Goal: Register for event/course

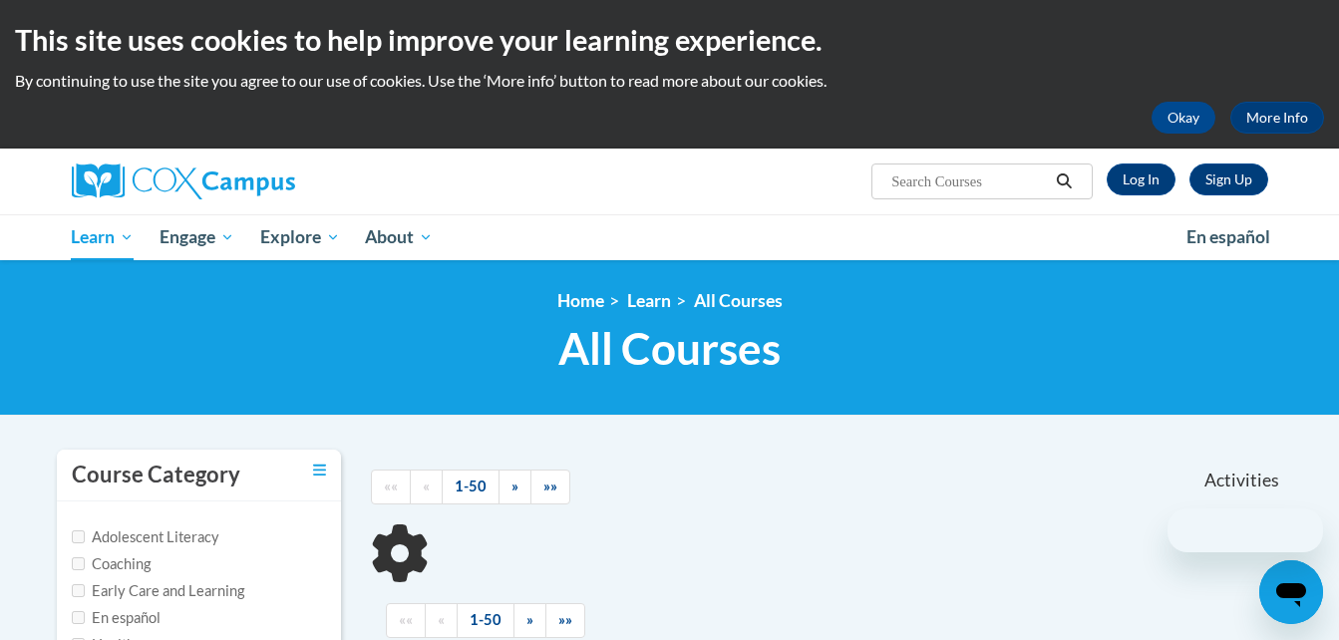
type input "Response to Intervention"
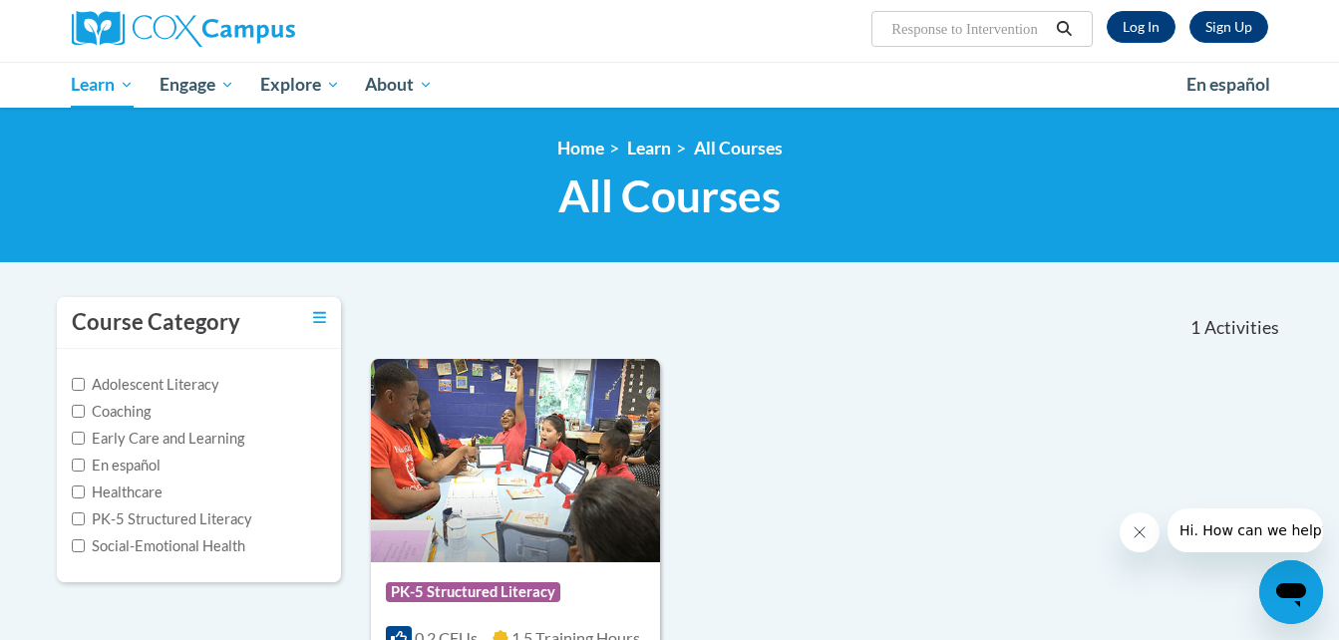
scroll to position [151, 0]
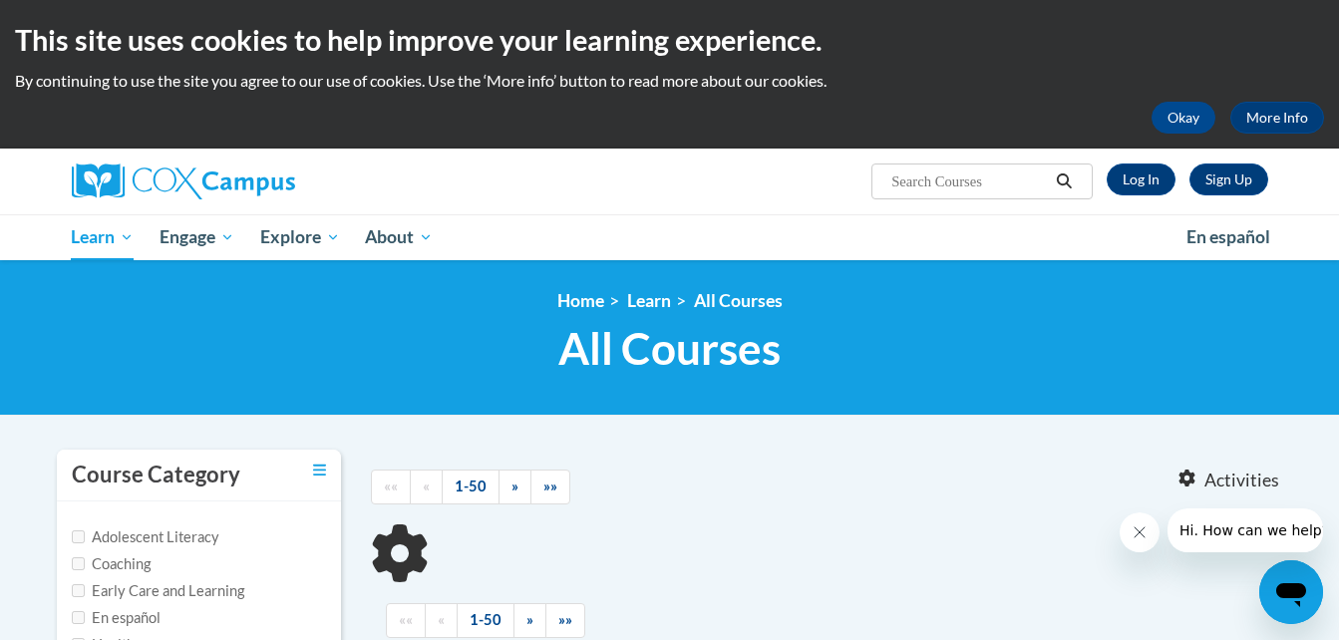
type input "Response to Intervention"
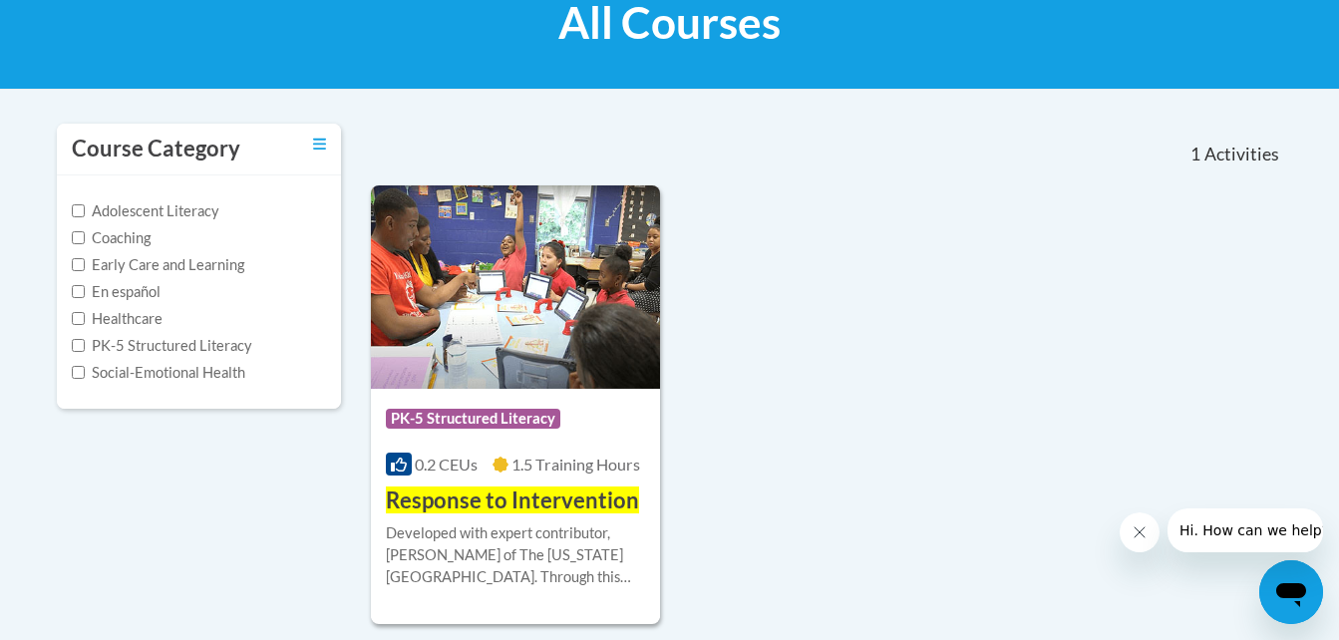
scroll to position [364, 0]
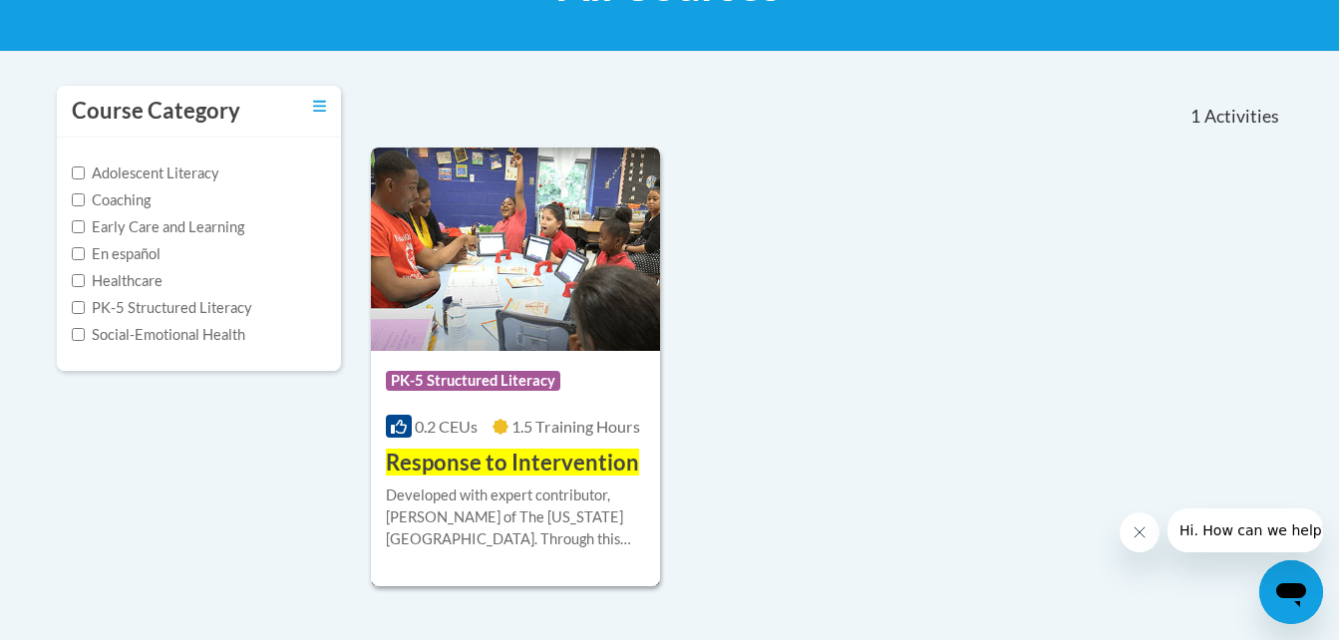
click at [450, 479] on h3 "Response to Intervention" at bounding box center [512, 463] width 253 height 31
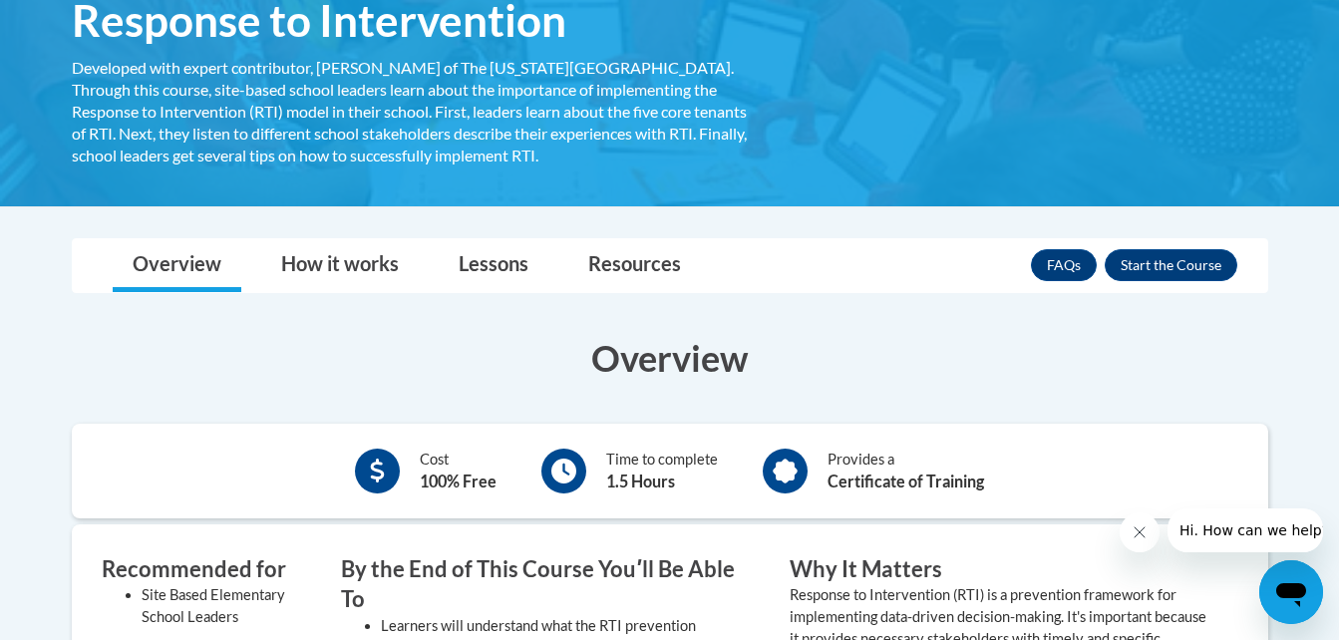
scroll to position [347, 0]
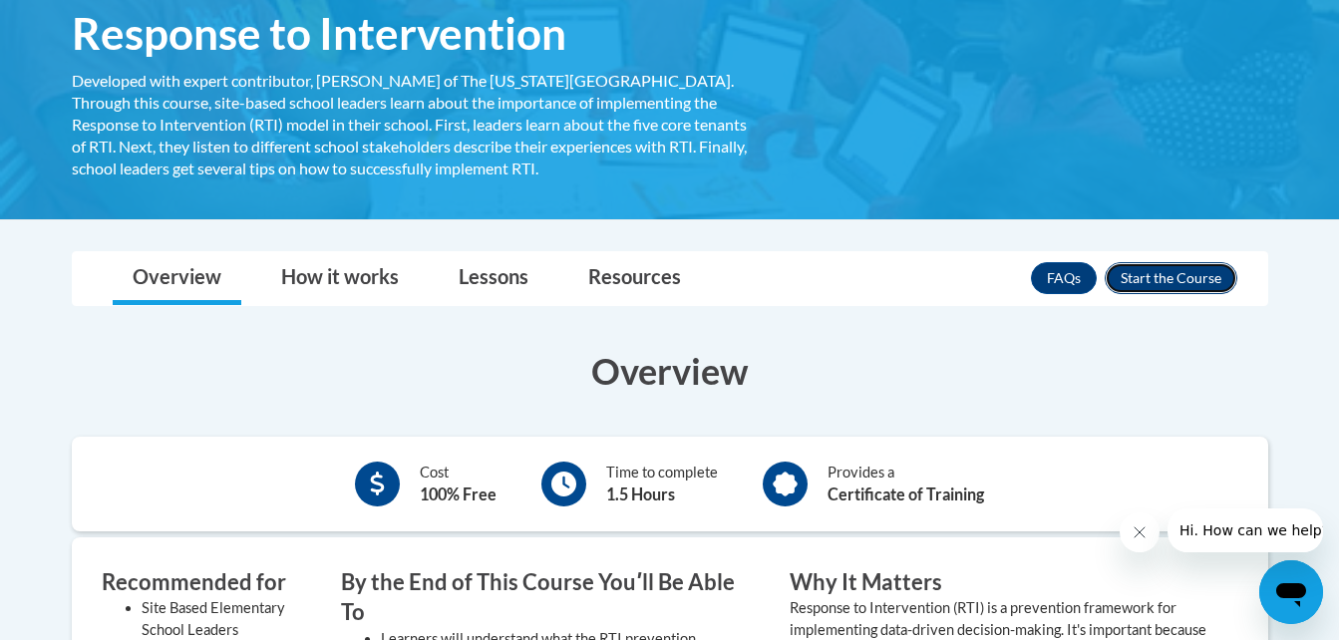
click at [1221, 272] on button "Enroll" at bounding box center [1171, 278] width 133 height 32
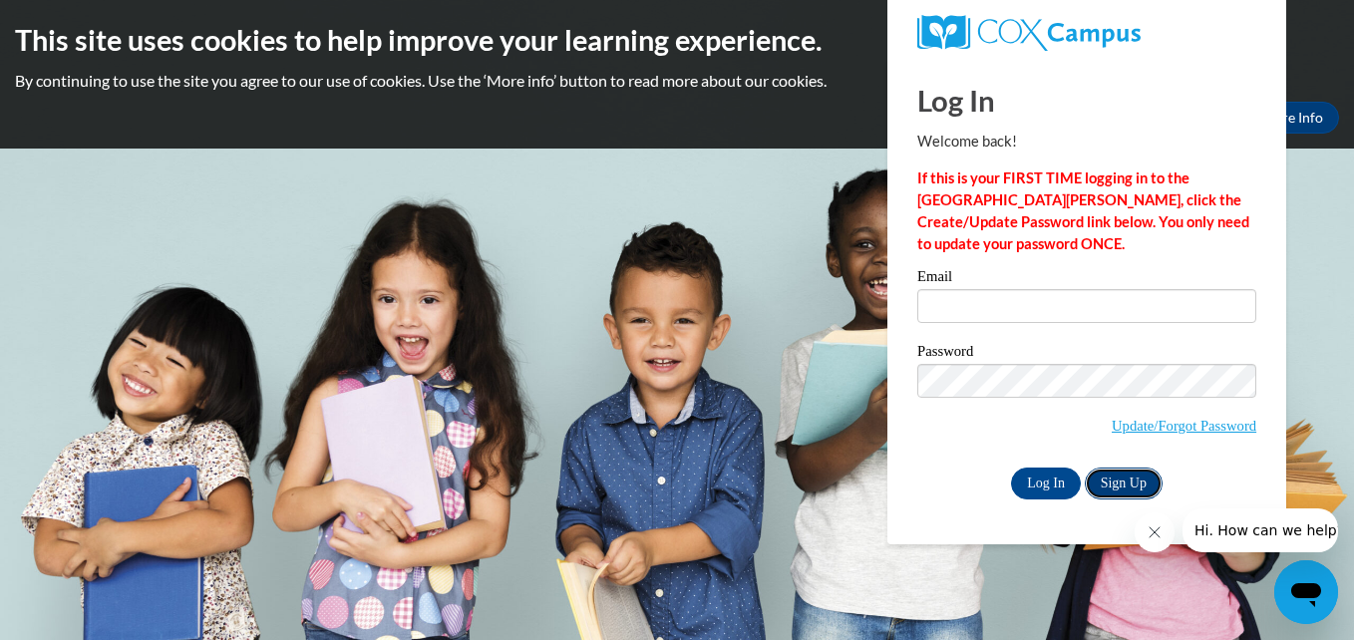
click at [1141, 470] on link "Sign Up" at bounding box center [1124, 484] width 78 height 32
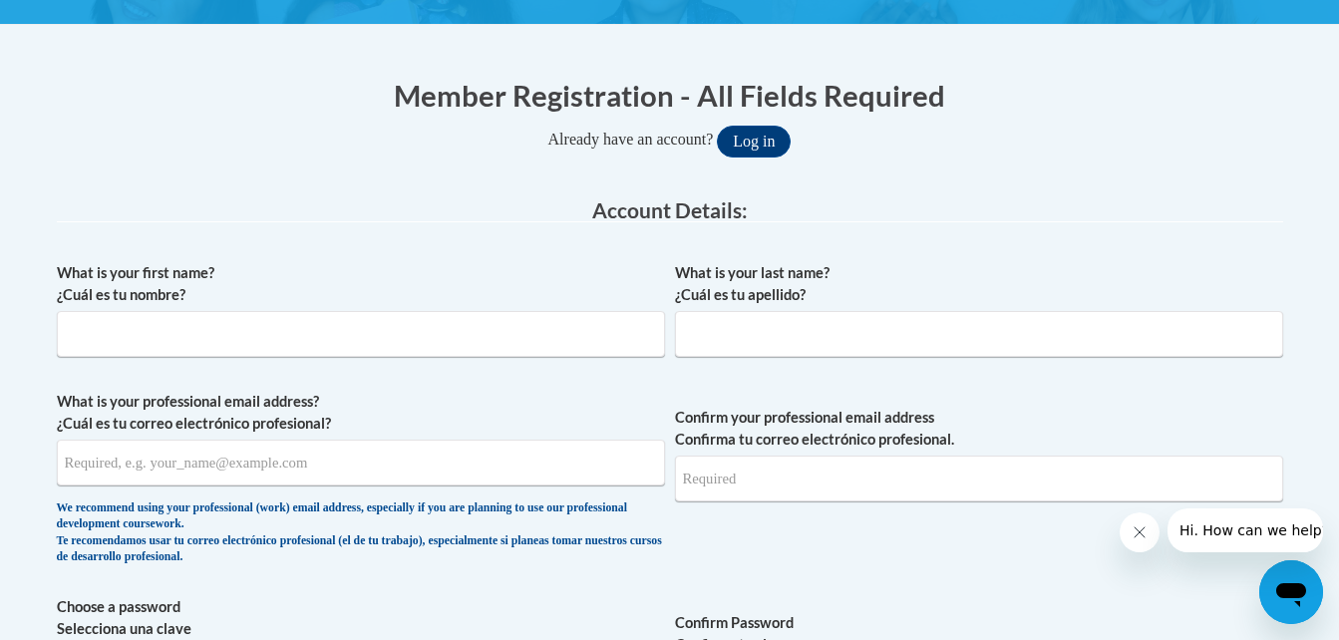
scroll to position [366, 0]
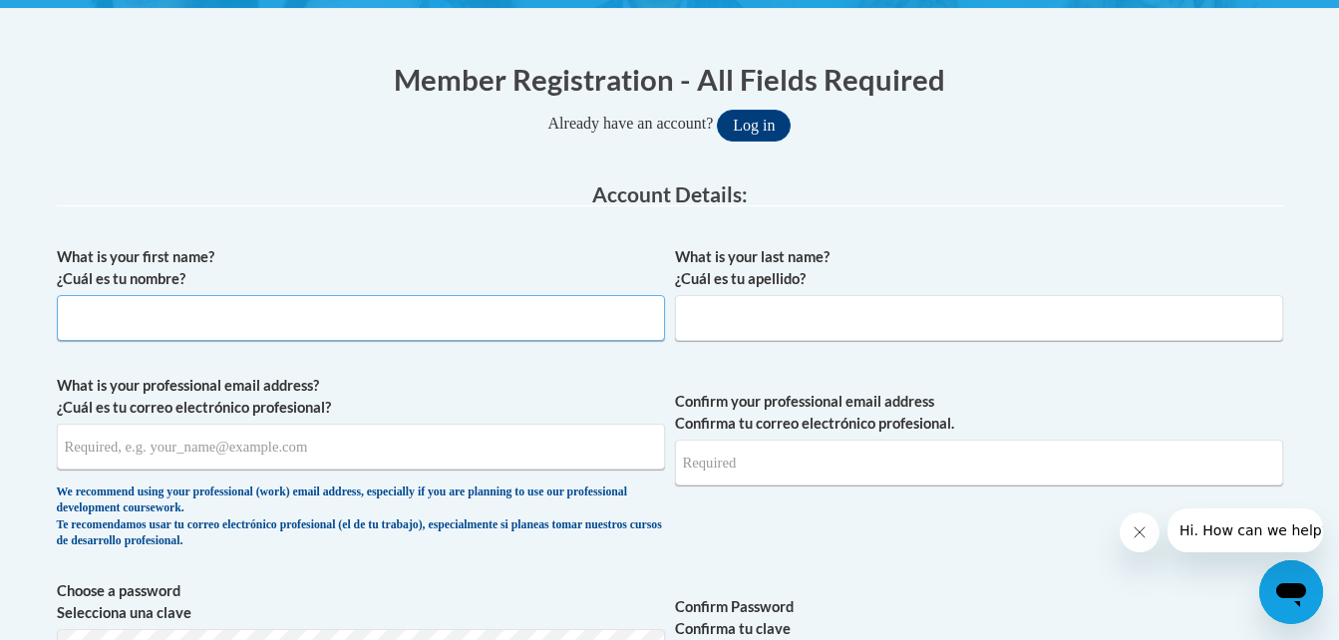
click at [594, 331] on input "What is your first name? ¿Cuál es tu nombre?" at bounding box center [361, 318] width 608 height 46
type input "[PERSON_NAME]"
type input "Ekanayake"
type input "eekanayake@kippatl.org"
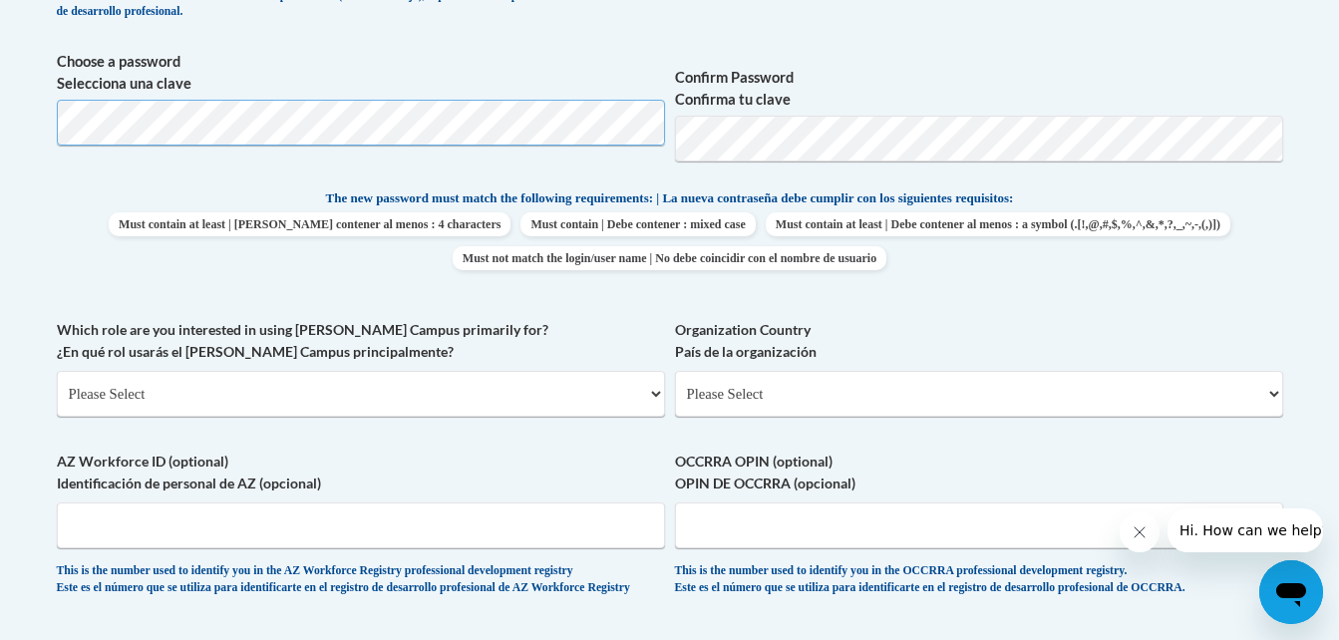
scroll to position [891, 0]
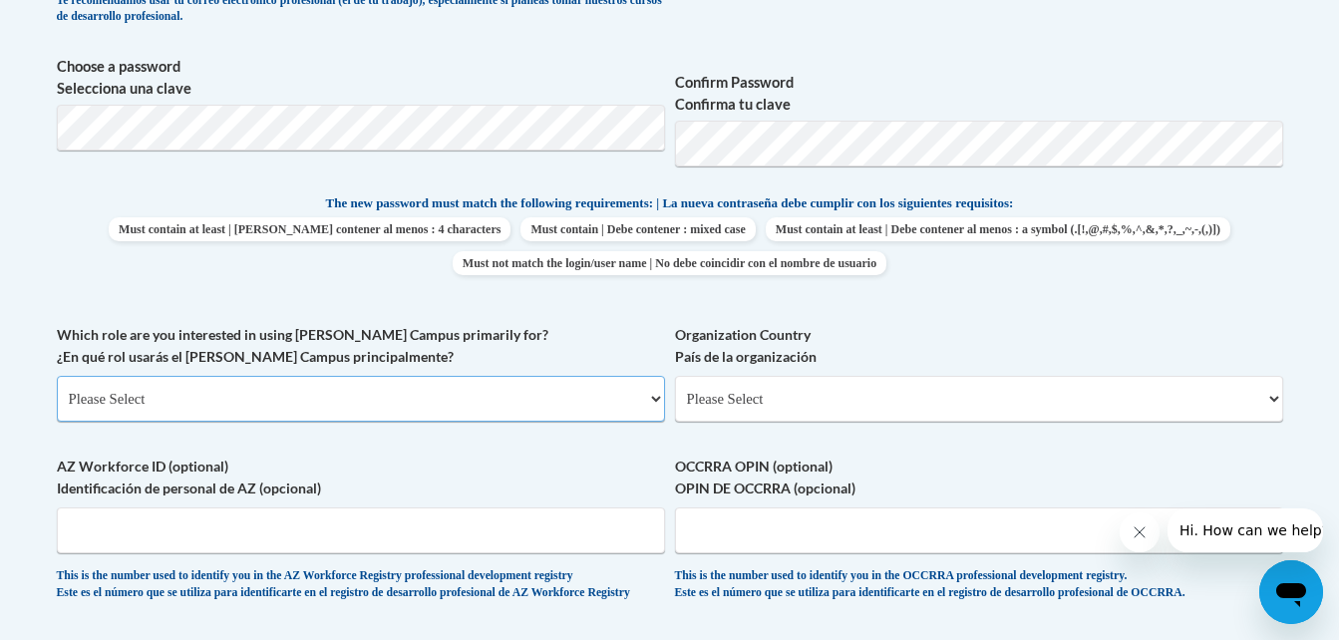
click at [641, 400] on select "Please Select College/University | Colegio/Universidad Community/Nonprofit Part…" at bounding box center [361, 399] width 608 height 46
select select "fbf2d438-af2f-41f8-98f1-81c410e29de3"
click at [57, 376] on select "Please Select College/University | Colegio/Universidad Community/Nonprofit Part…" at bounding box center [361, 399] width 608 height 46
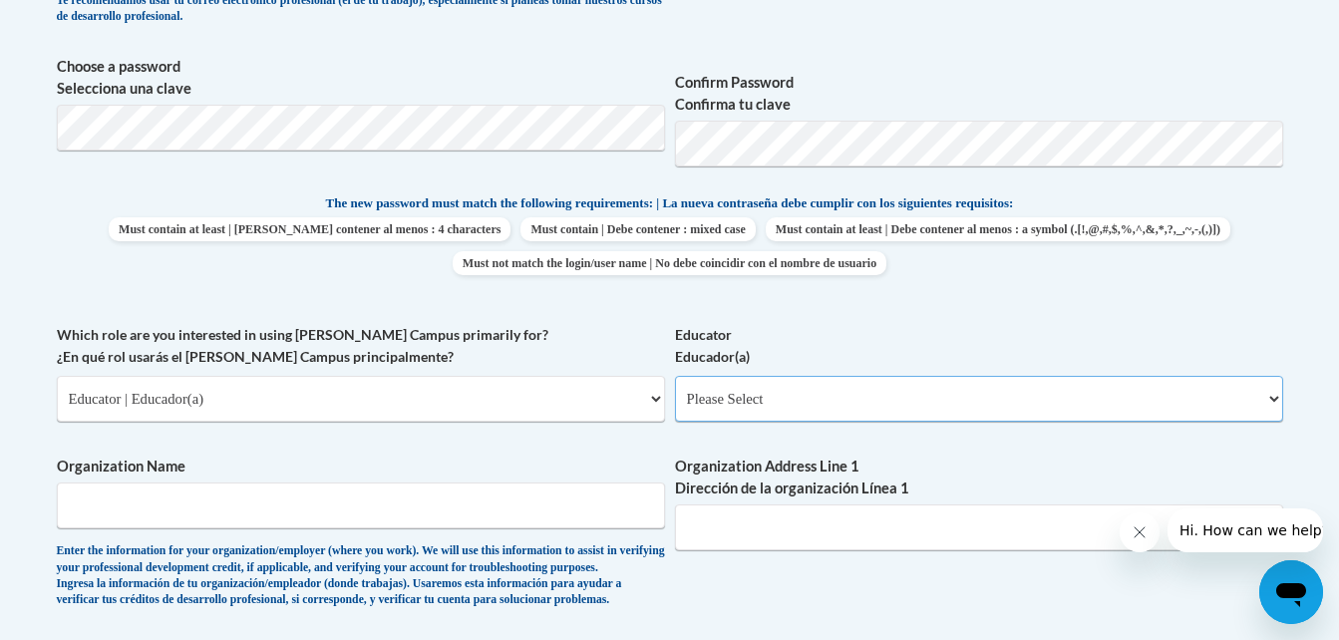
click at [806, 389] on select "Please Select Early Learning/Daycare Teacher/Family Home Care Provider | Maestr…" at bounding box center [979, 399] width 608 height 46
click at [808, 389] on select "Please Select Early Learning/Daycare Teacher/Family Home Care Provider | Maestr…" at bounding box center [979, 399] width 608 height 46
select select "8e40623d-54d0-45cd-9f92-5df65cd3f8cf"
click at [675, 376] on select "Please Select Early Learning/Daycare Teacher/Family Home Care Provider | Maestr…" at bounding box center [979, 399] width 608 height 46
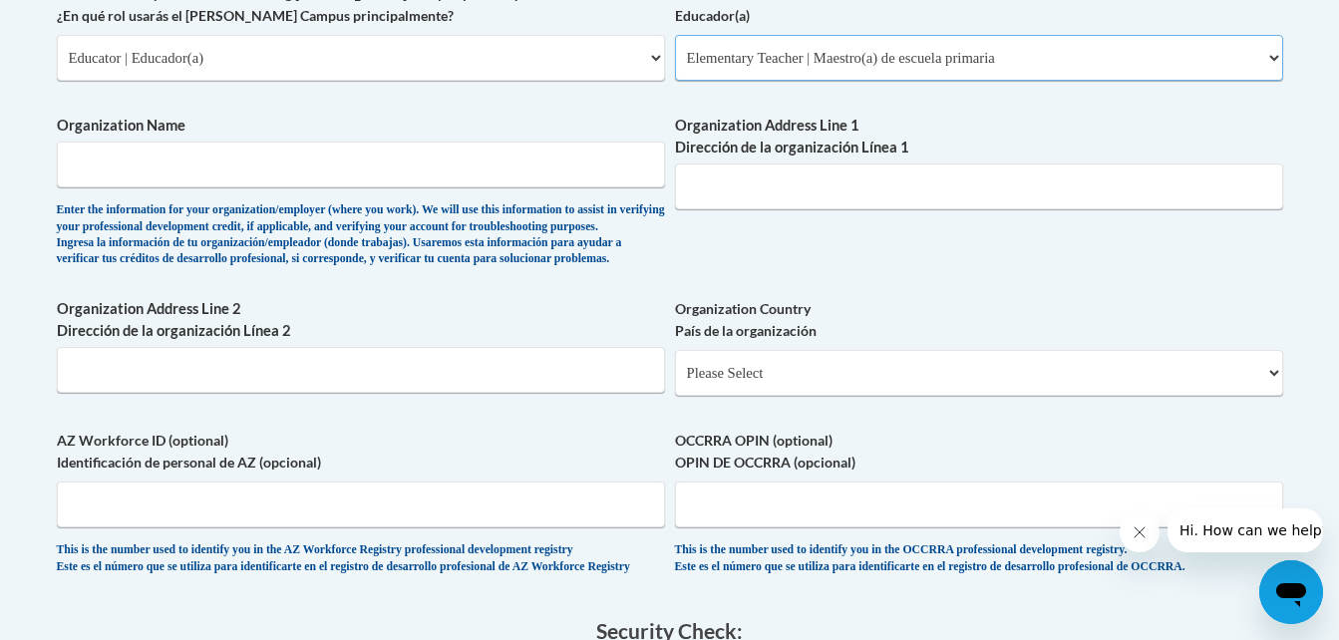
scroll to position [1260, 0]
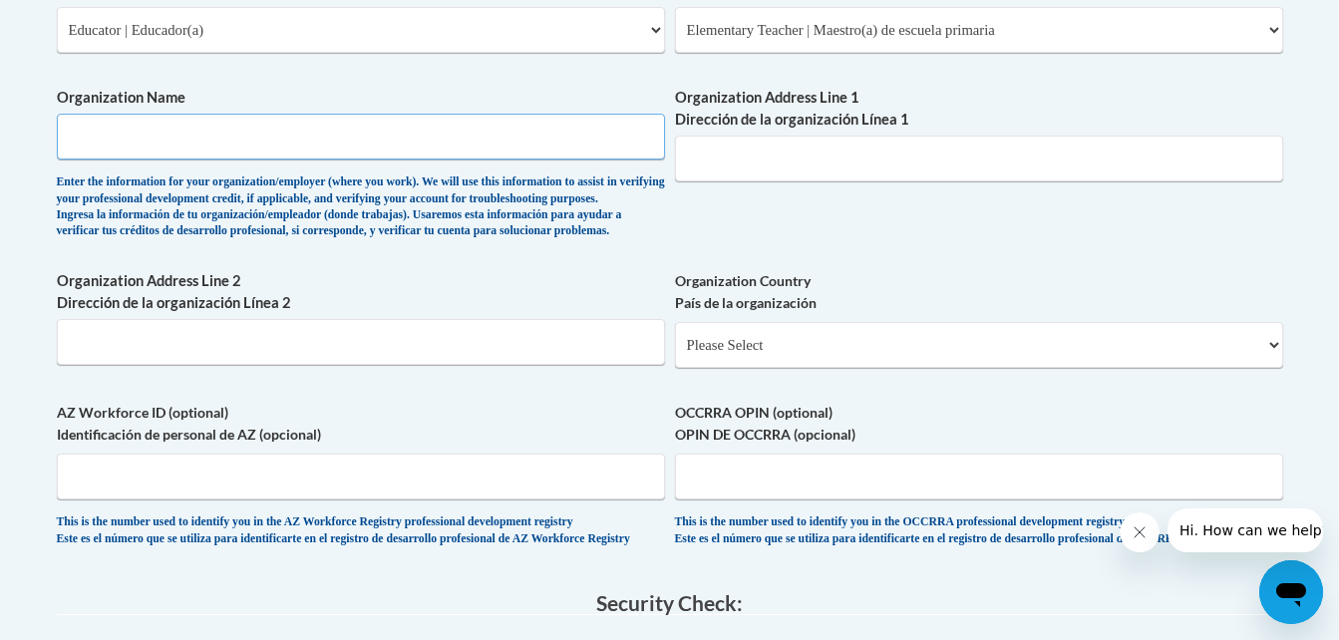
click at [636, 153] on input "Organization Name" at bounding box center [361, 137] width 608 height 46
type input "Kipp Vision Primary"
click at [766, 170] on input "Organization Address Line 1 Dirección de la organización Línea 1" at bounding box center [979, 159] width 608 height 46
click at [765, 174] on input "660" at bounding box center [979, 159] width 608 height 46
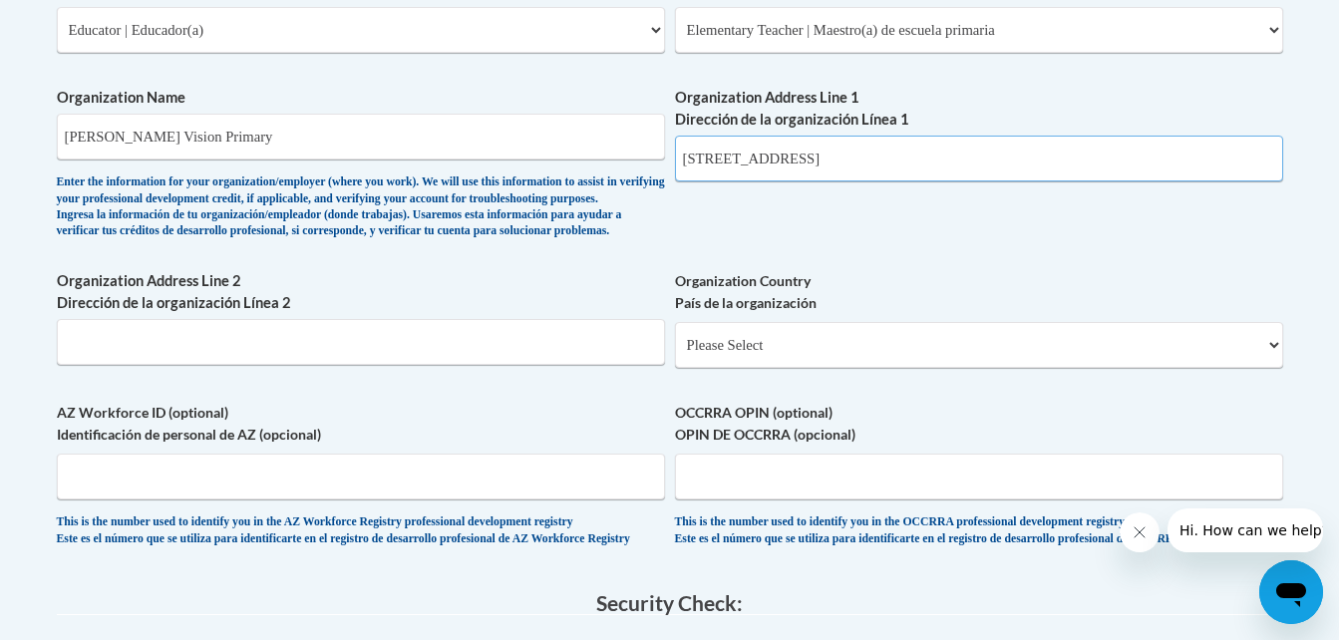
type input "660 McCWilliams Road SE"
click at [337, 365] on input "Organization Address Line 2 Dirección de la organización Línea 2" at bounding box center [361, 342] width 608 height 46
click at [793, 368] on select "Please Select United States | Estados Unidos Outside of the United States | Fue…" at bounding box center [979, 345] width 608 height 46
select select "ad49bcad-a171-4b2e-b99c-48b446064914"
click at [675, 354] on select "Please Select United States | Estados Unidos Outside of the United States | Fue…" at bounding box center [979, 345] width 608 height 46
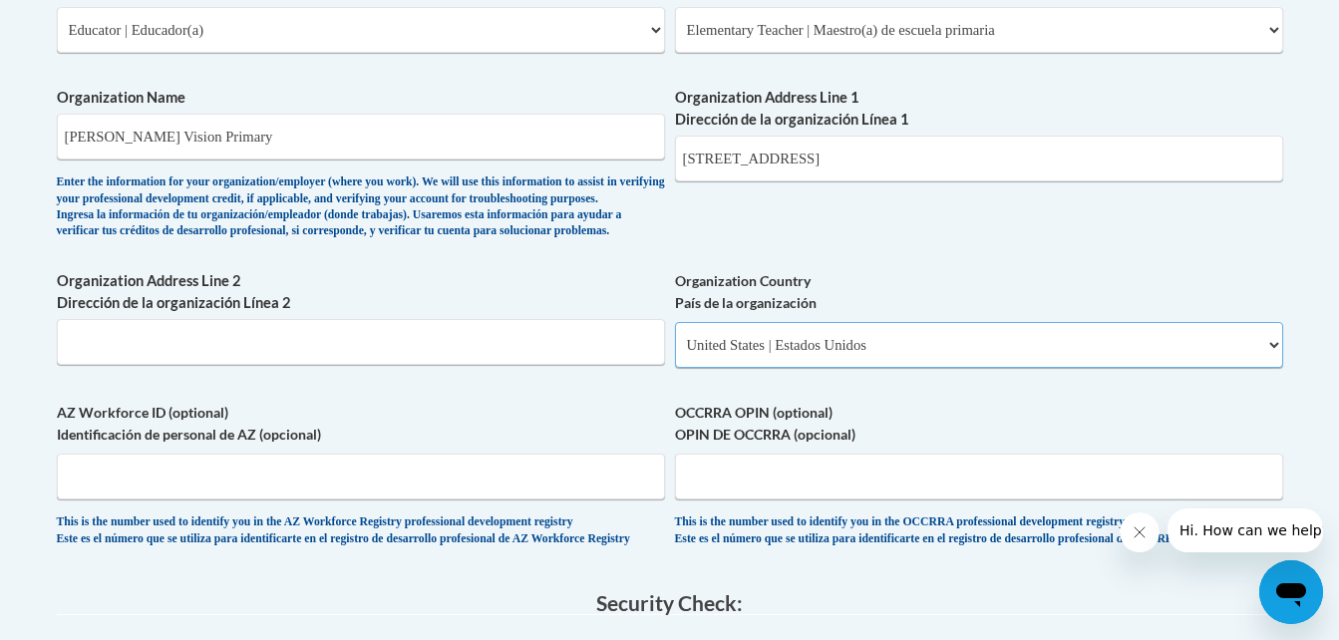
select select
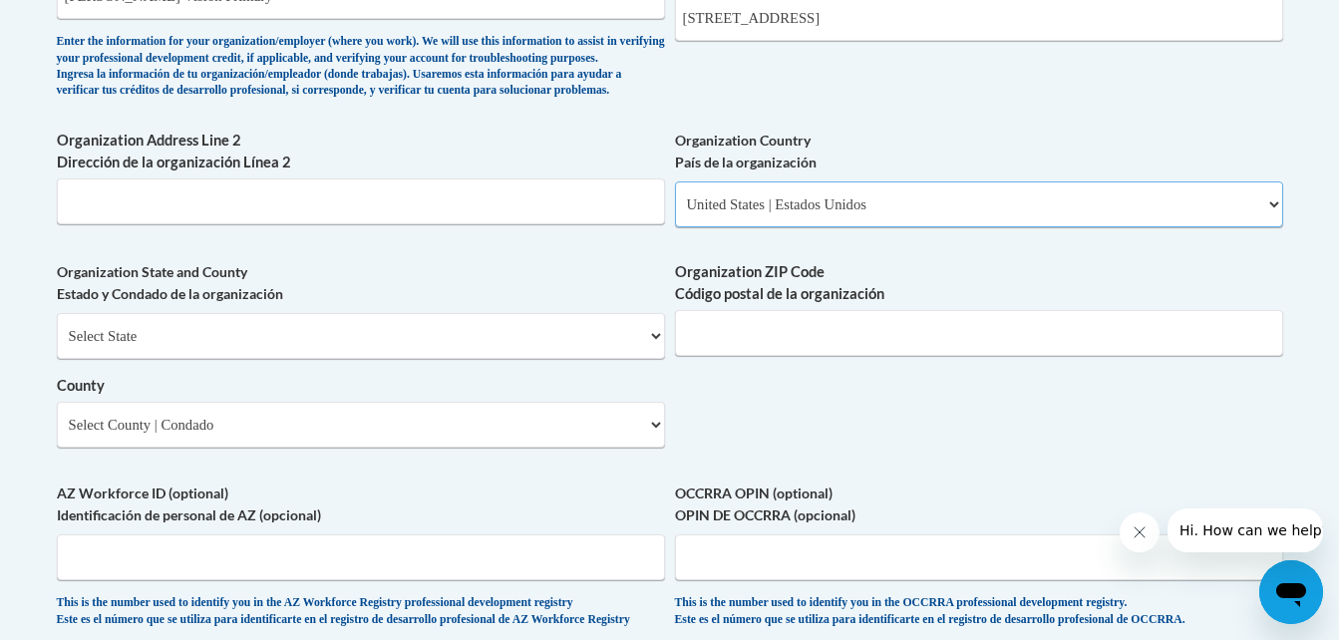
scroll to position [1410, 0]
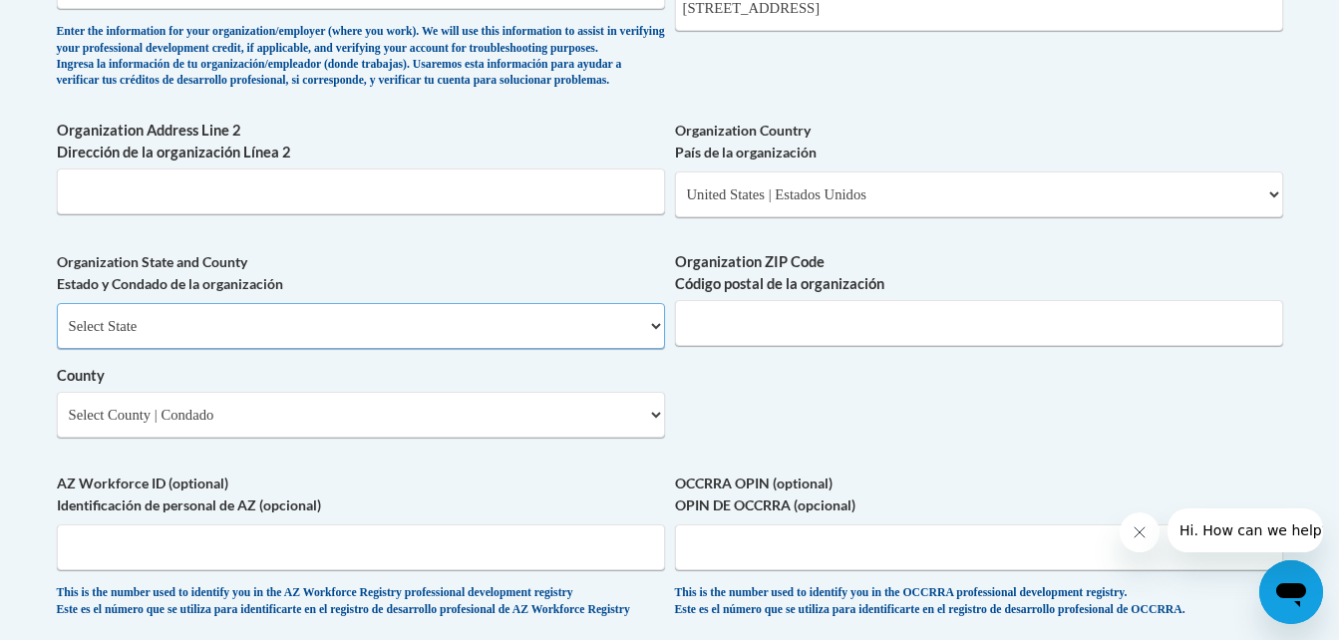
click at [556, 349] on select "Select State Alabama Alaska Arizona Arkansas California Colorado Connecticut De…" at bounding box center [361, 326] width 608 height 46
select select "Georgia"
click at [57, 336] on select "Select State Alabama Alaska Arizona Arkansas California Colorado Connecticut De…" at bounding box center [361, 326] width 608 height 46
click at [813, 346] on input "Organization ZIP Code Código postal de la organización" at bounding box center [979, 323] width 608 height 46
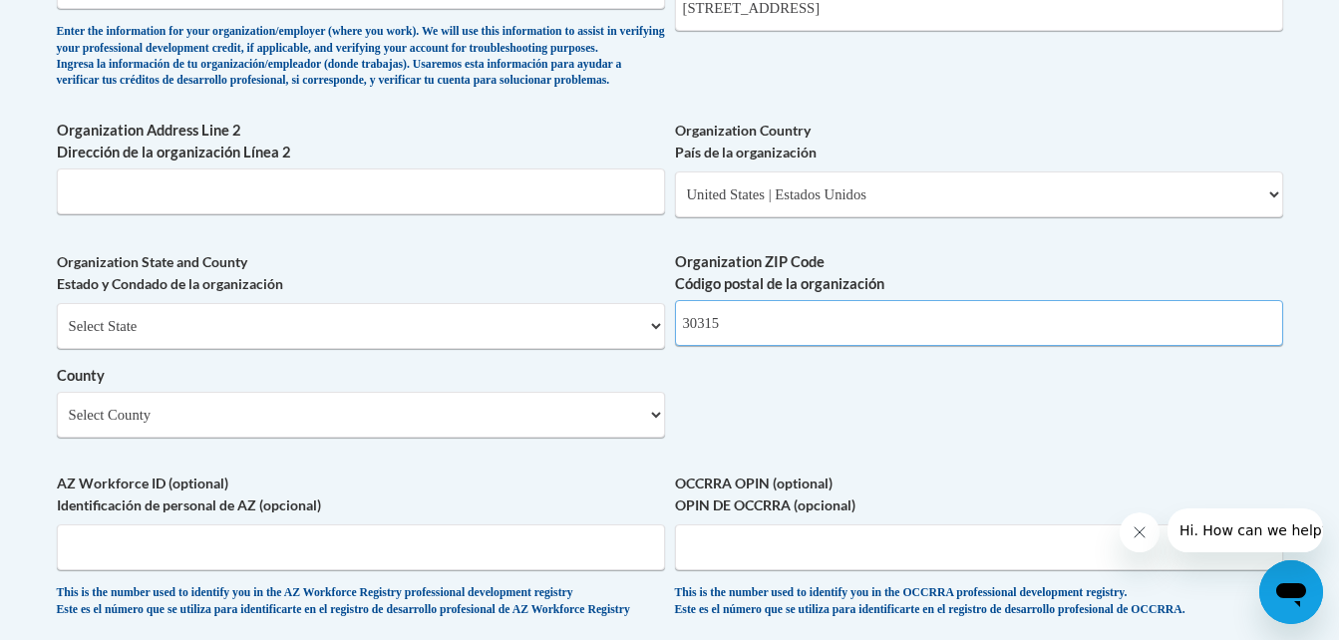
type input "30315"
click at [442, 438] on select "Select County Appling Atkinson Bacon Baker Baldwin Banks Barrow Bartow Ben Hill…" at bounding box center [361, 415] width 608 height 46
select select "Fulton"
click at [57, 425] on select "Select County Appling Atkinson Bacon Baker Baldwin Banks Barrow Bartow Ben Hill…" at bounding box center [361, 415] width 608 height 46
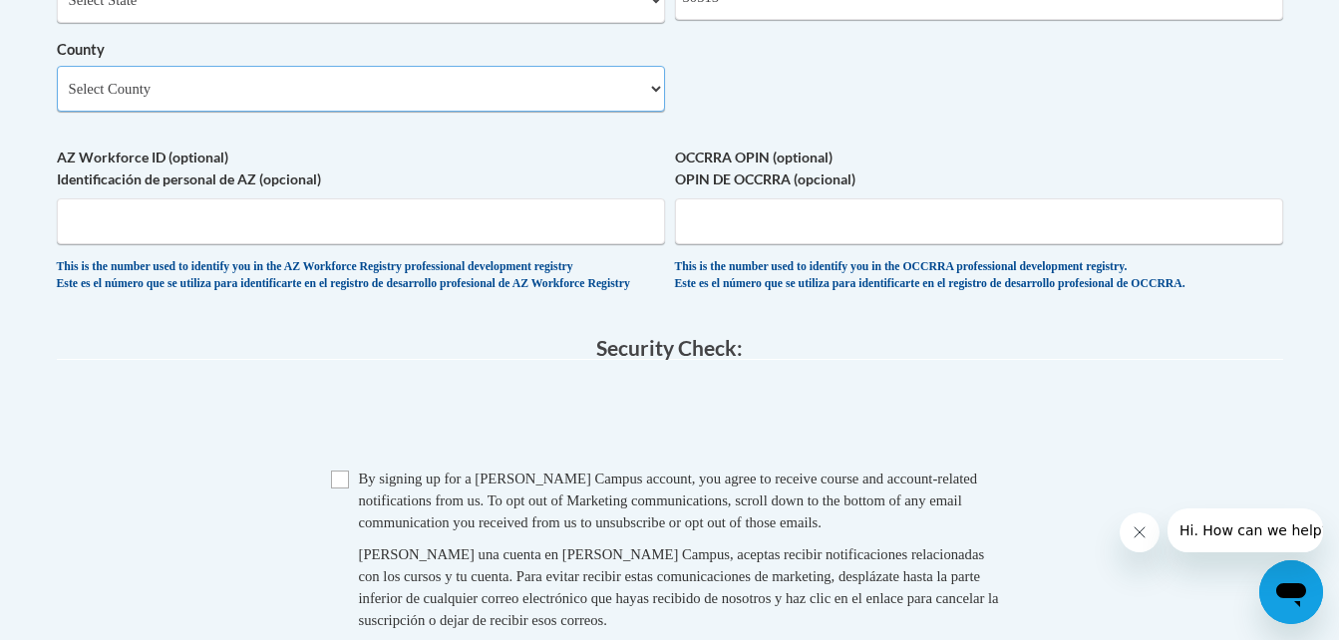
scroll to position [1741, 0]
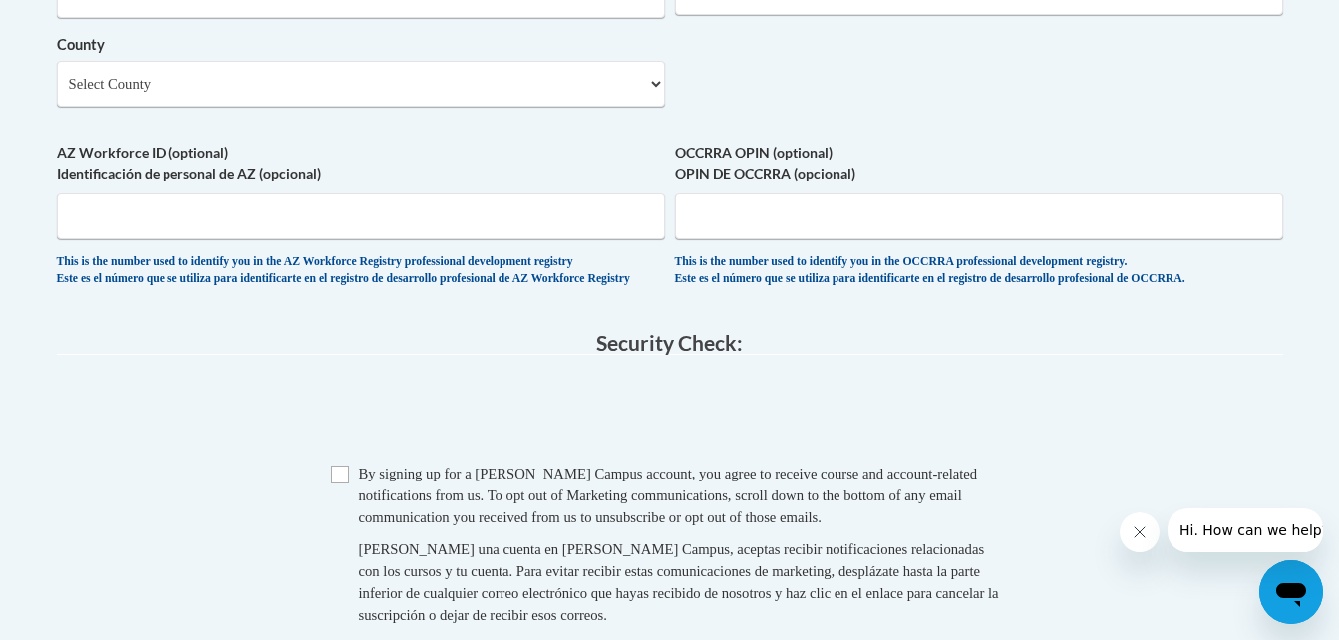
click at [380, 297] on div "AZ Workforce ID (optional) Identificación de personal de AZ (opcional) This is …" at bounding box center [361, 220] width 608 height 156
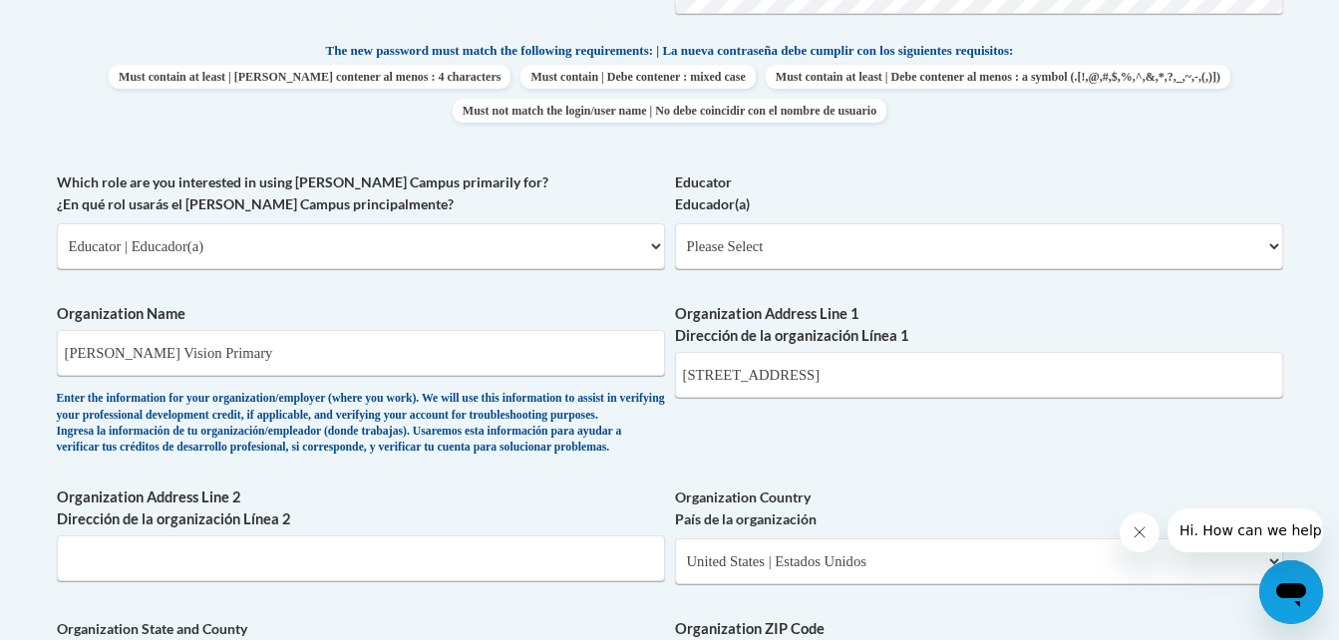
scroll to position [1063, 0]
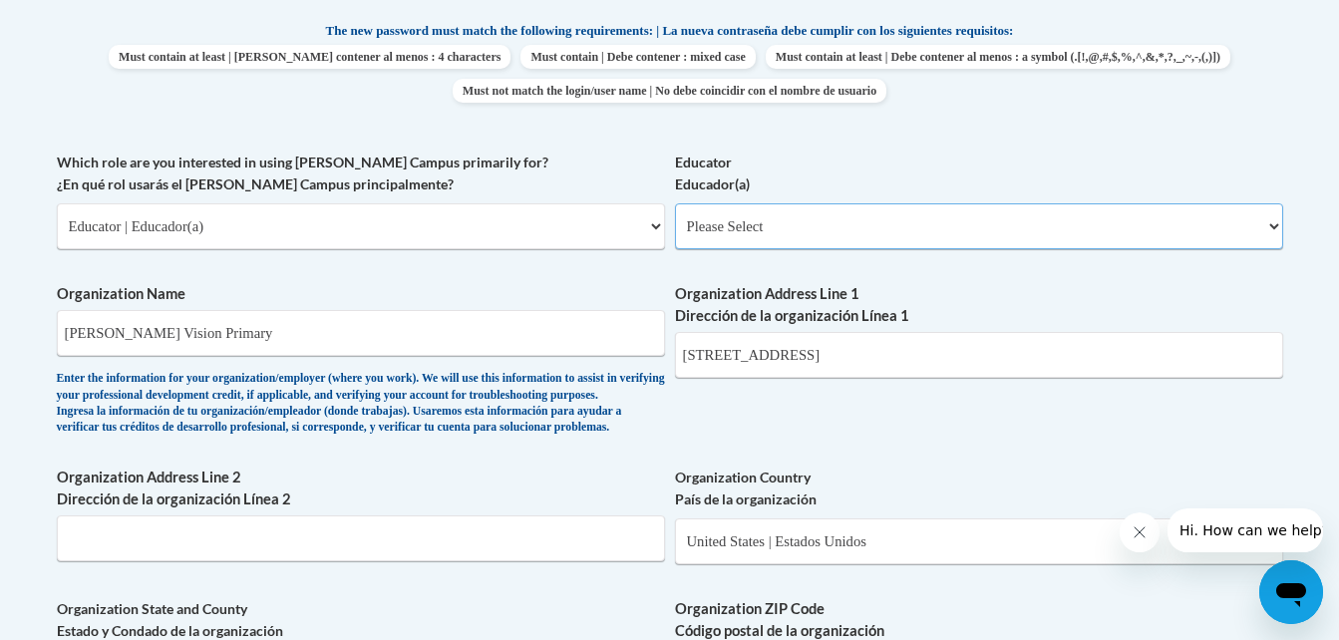
click at [752, 237] on select "Please Select Early Learning/Daycare Teacher/Family Home Care Provider | Maestr…" at bounding box center [979, 226] width 608 height 46
select select "8e40623d-54d0-45cd-9f92-5df65cd3f8cf"
click at [675, 203] on select "Please Select Early Learning/Daycare Teacher/Family Home Care Provider | Maestr…" at bounding box center [979, 226] width 608 height 46
select select "null"
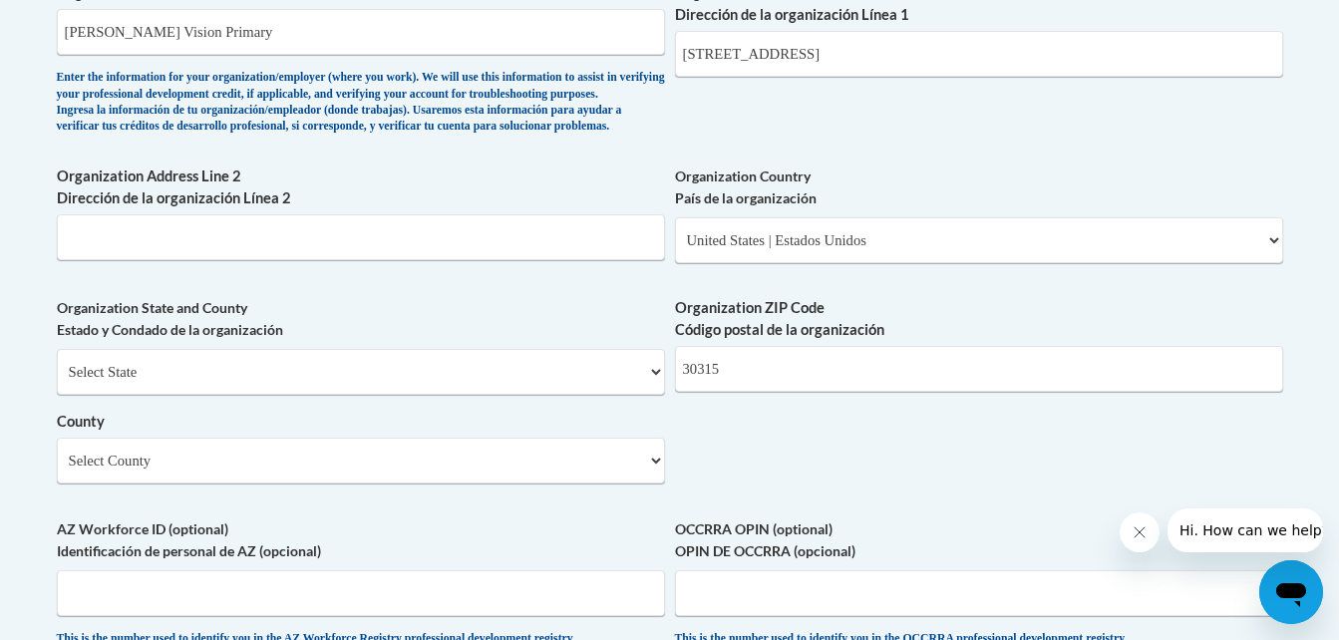
scroll to position [1369, 0]
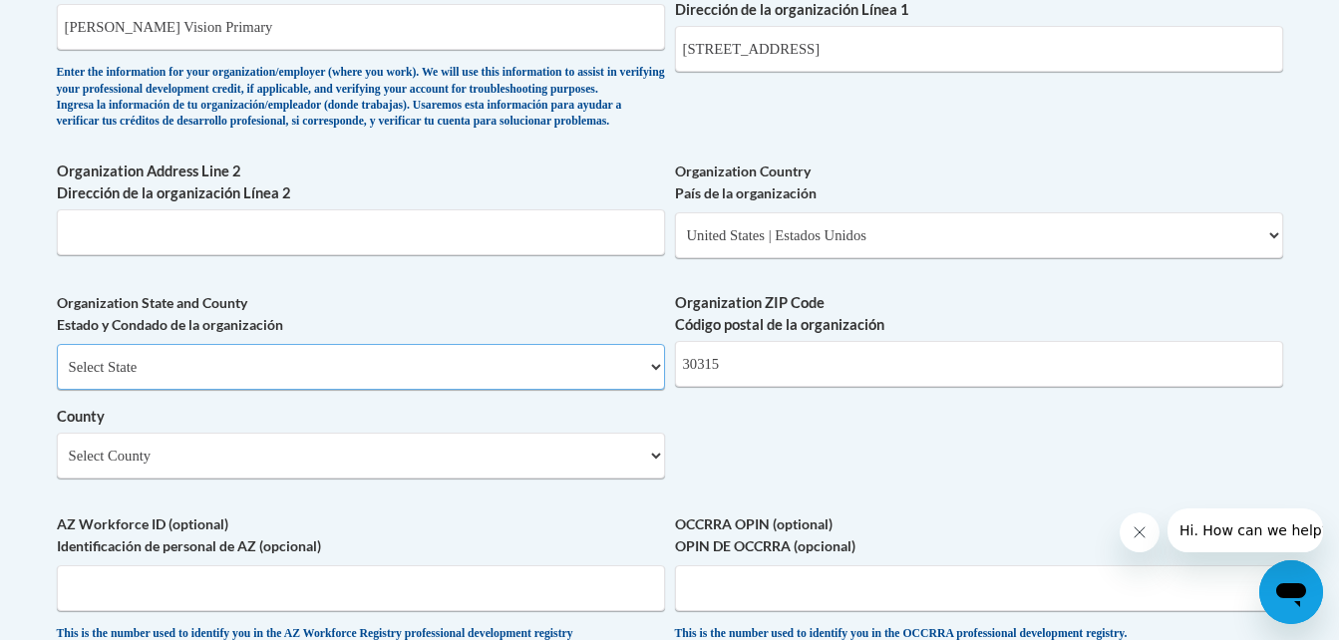
click at [612, 390] on select "Select State Alabama Alaska Arizona Arkansas California Colorado Connecticut De…" at bounding box center [361, 367] width 608 height 46
select select "Georgia"
click at [57, 377] on select "Select State Alabama Alaska Arizona Arkansas California Colorado Connecticut De…" at bounding box center [361, 367] width 608 height 46
click at [602, 479] on select "Select County Appling Atkinson Bacon Baker Baldwin Banks Barrow Bartow Ben Hill…" at bounding box center [361, 456] width 608 height 46
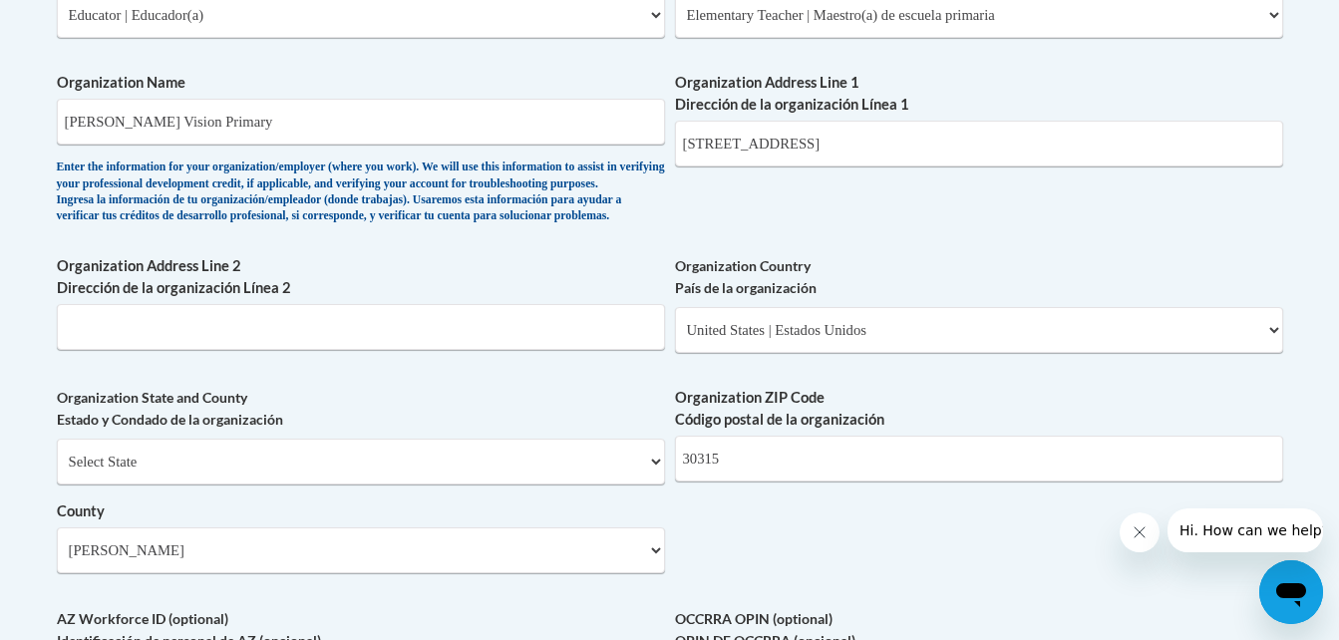
scroll to position [1280, 0]
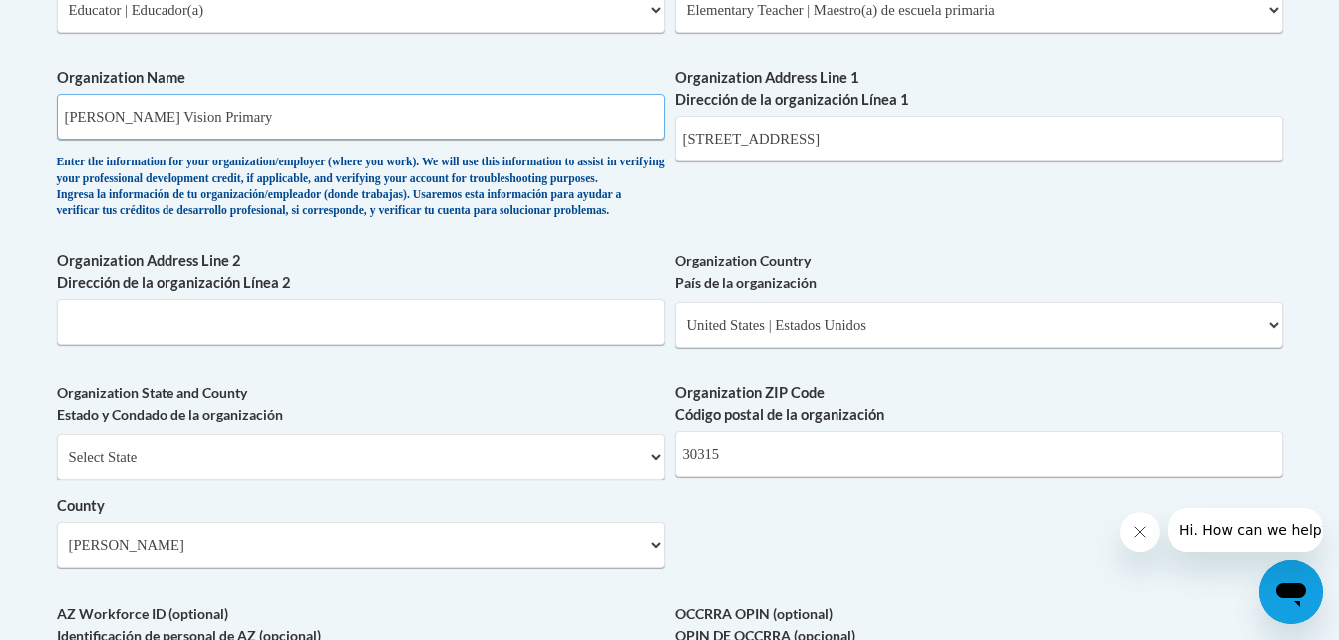
click at [394, 125] on input "Kipp Vision Primary" at bounding box center [361, 117] width 608 height 46
type input "Kipp Metro Atlanta School"
click at [878, 152] on input "660 McCWilliams Road SE" at bounding box center [979, 139] width 608 height 46
type input "6"
type input "1445 Maynard Road NW"
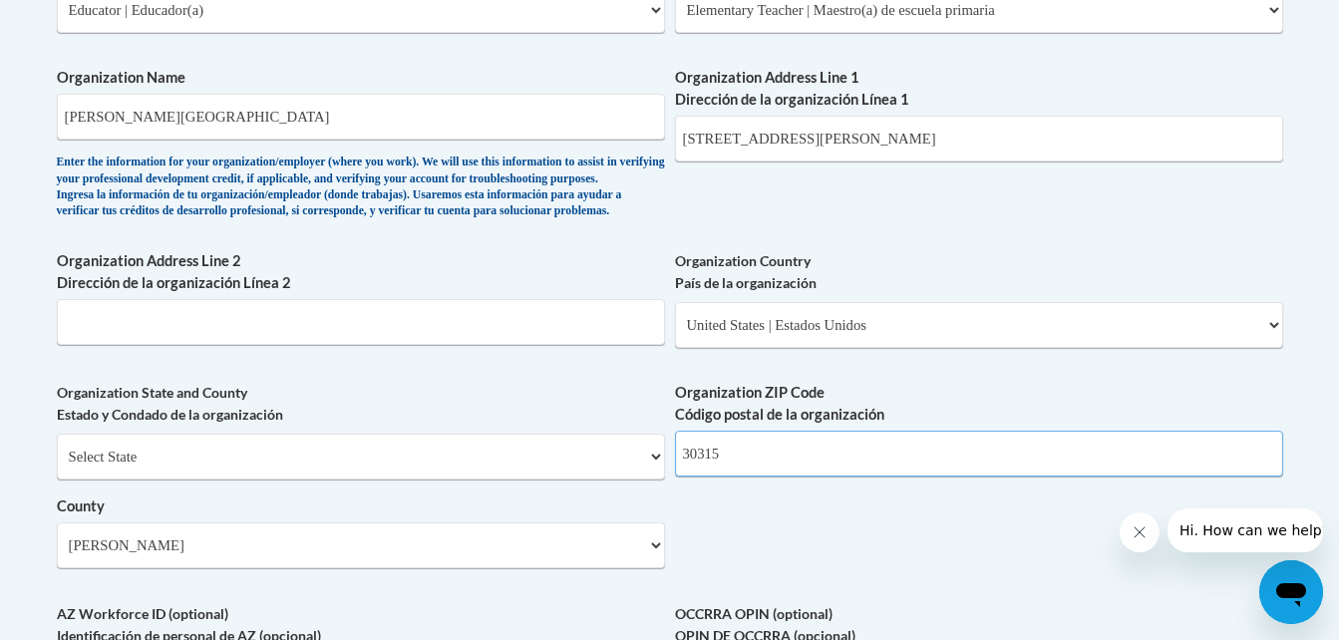
click at [762, 477] on input "30315" at bounding box center [979, 454] width 608 height 46
click at [727, 477] on input "30315" at bounding box center [979, 454] width 608 height 46
click at [727, 477] on input "303" at bounding box center [979, 454] width 608 height 46
type input "3"
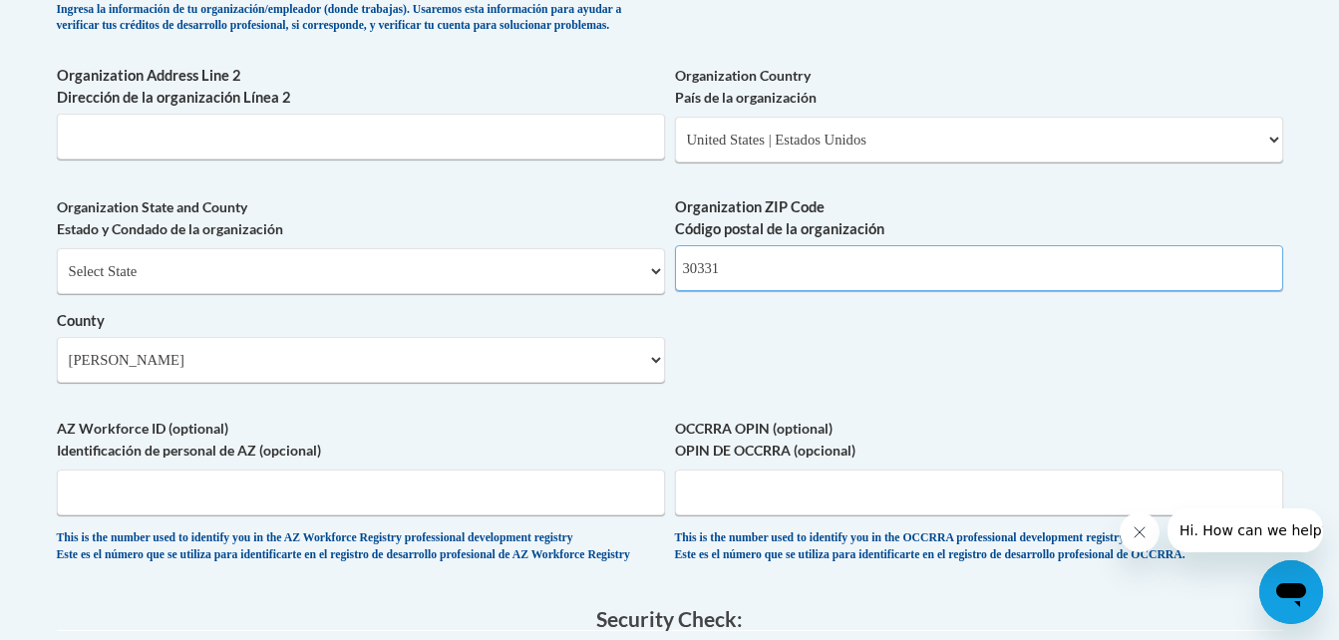
scroll to position [1460, 0]
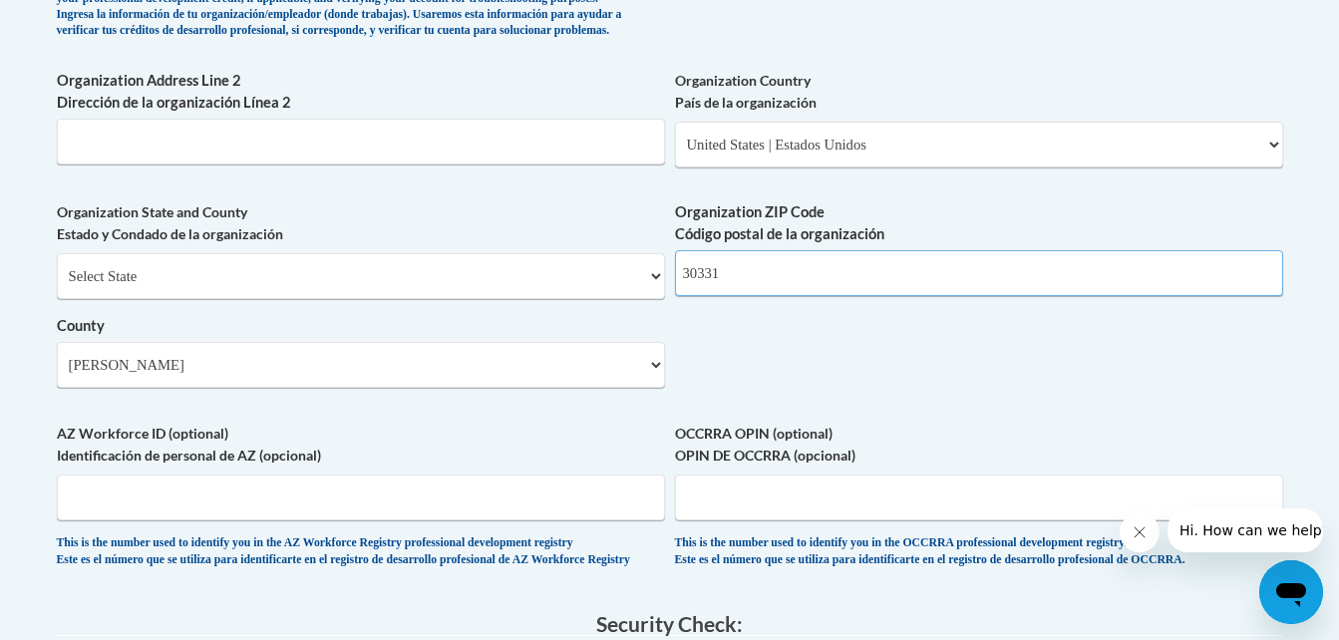
type input "30331"
click at [587, 388] on select "Select County Appling Atkinson Bacon Baker Baldwin Banks Barrow Bartow Ben Hill…" at bounding box center [361, 365] width 608 height 46
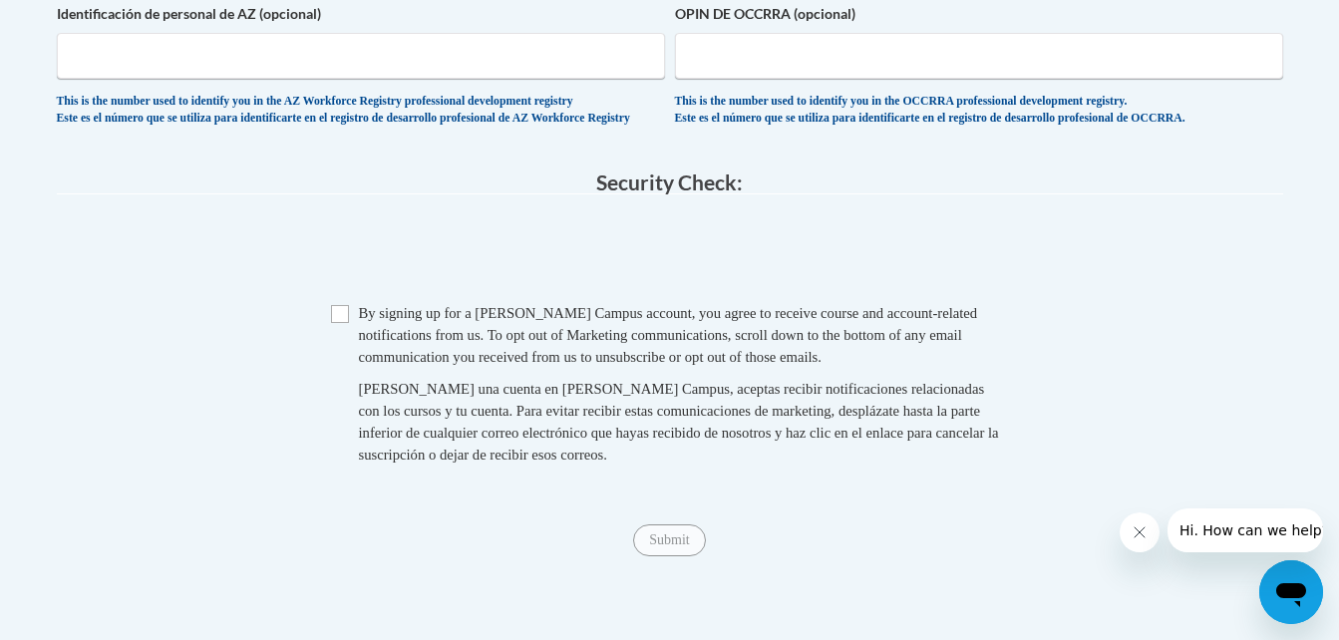
scroll to position [1907, 0]
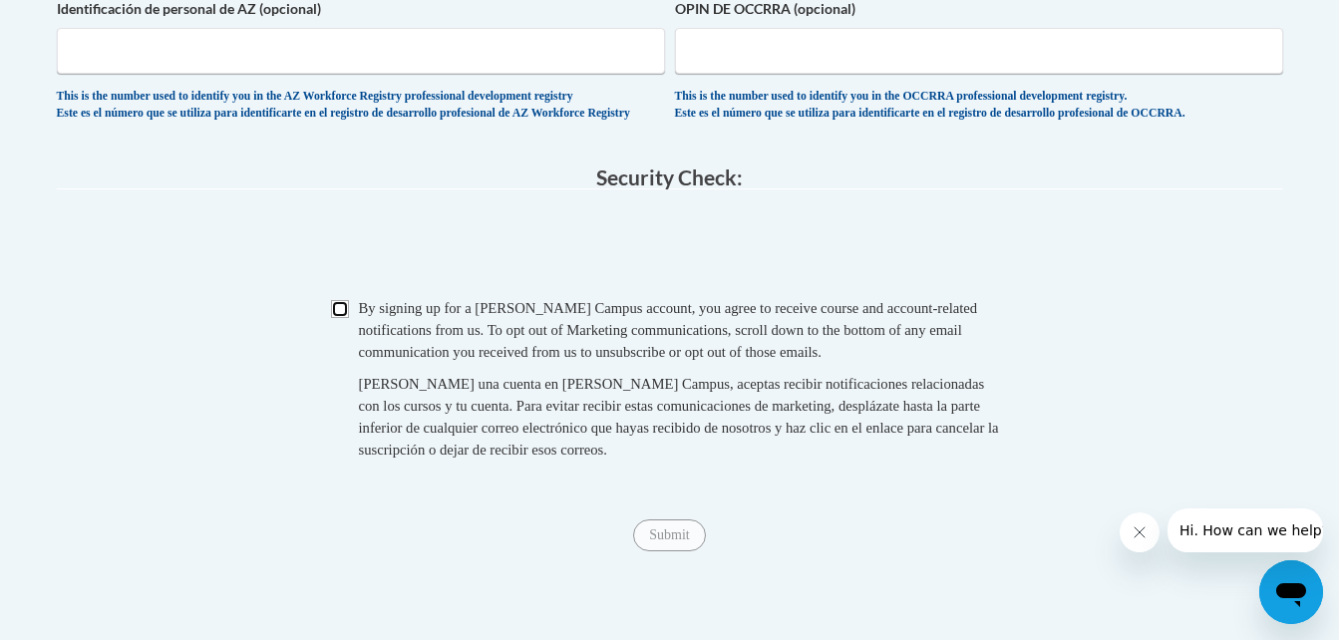
click at [343, 318] on input "Checkbox" at bounding box center [340, 309] width 18 height 18
checkbox input "true"
click at [677, 552] on input "Submit" at bounding box center [669, 536] width 72 height 32
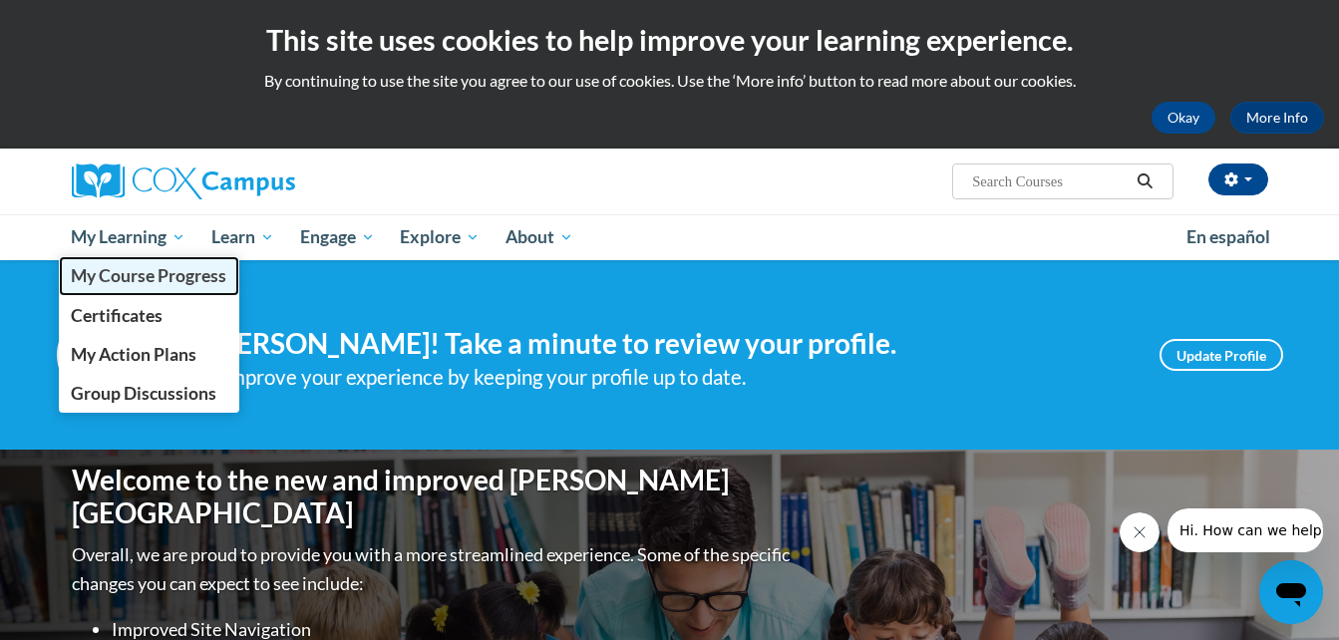
click at [152, 273] on span "My Course Progress" at bounding box center [149, 275] width 156 height 21
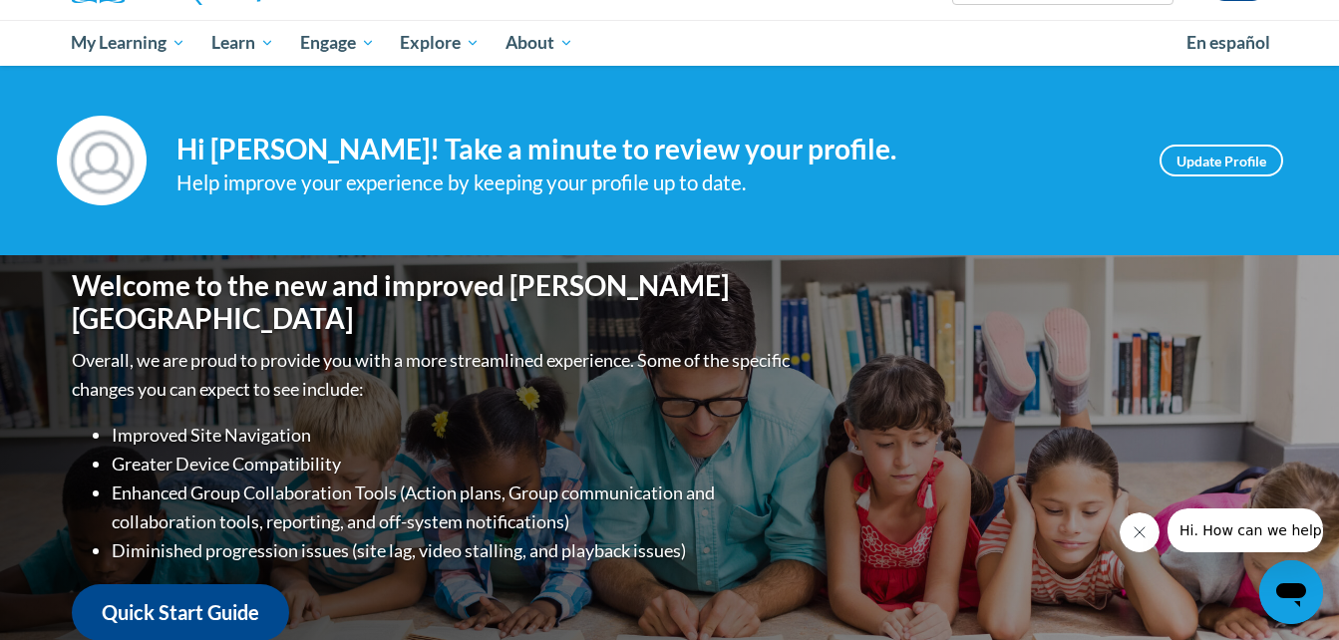
scroll to position [98, 0]
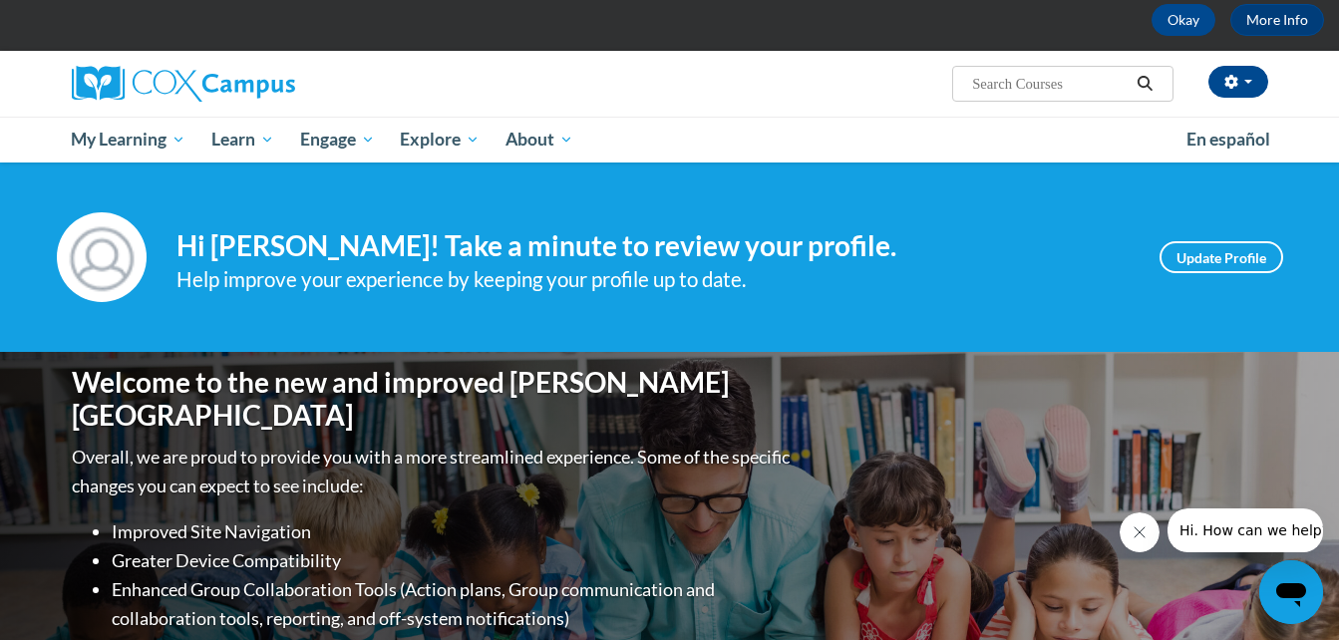
click at [1115, 78] on input "Search..." at bounding box center [1050, 84] width 160 height 24
type input "response to intervention"
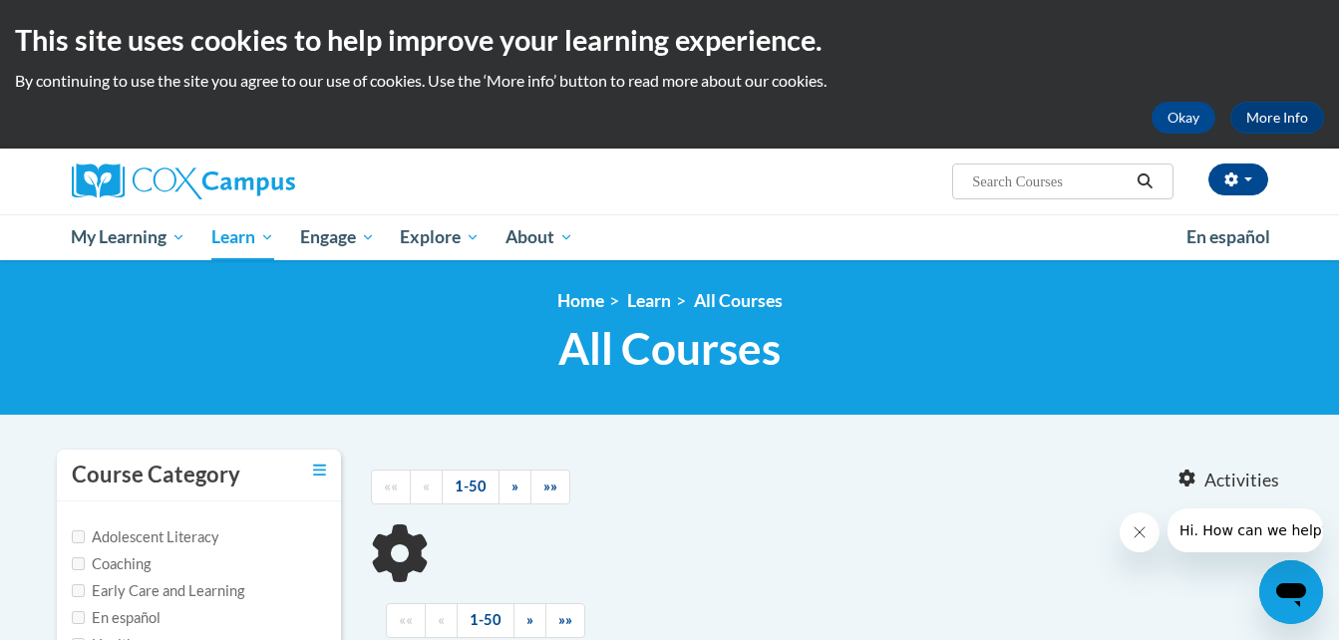
type input "response to intervention"
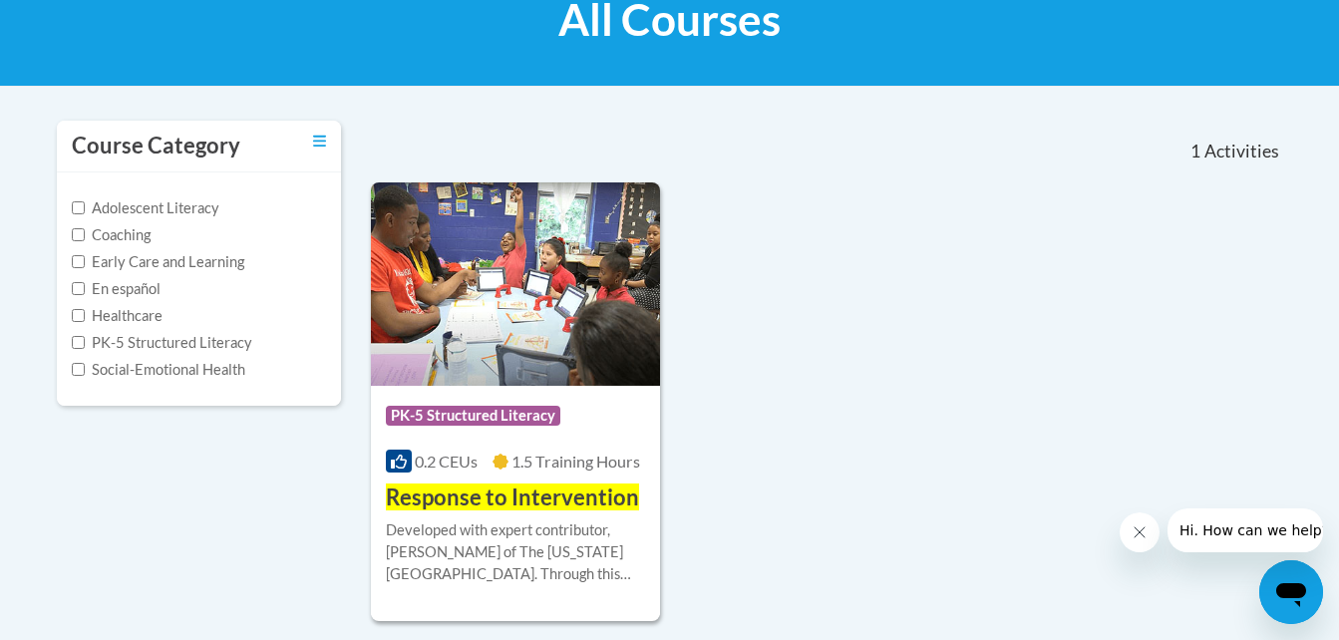
scroll to position [331, 0]
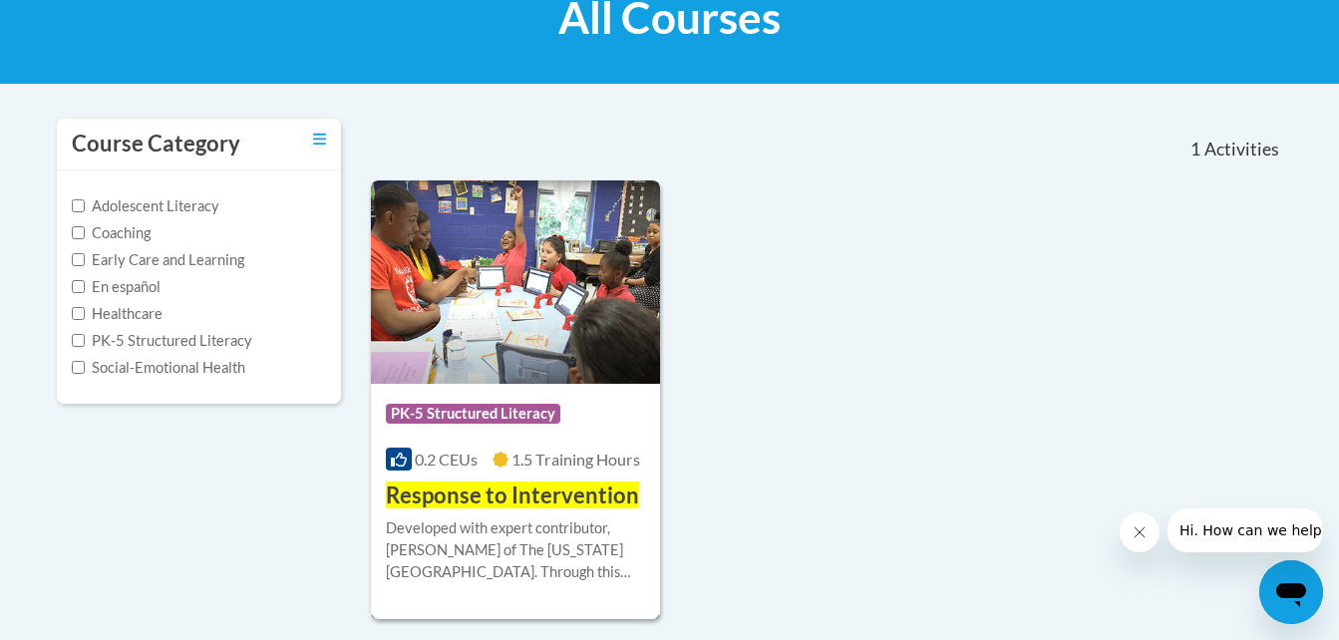
click at [456, 383] on img at bounding box center [516, 282] width 290 height 203
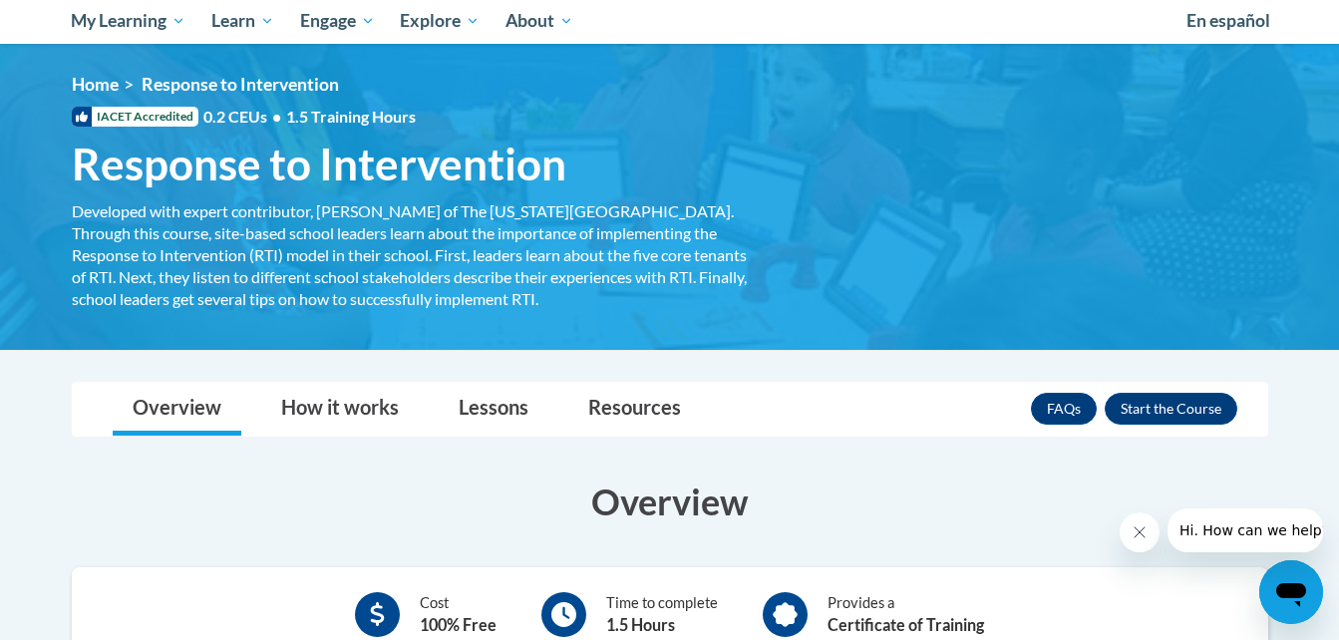
scroll to position [219, 0]
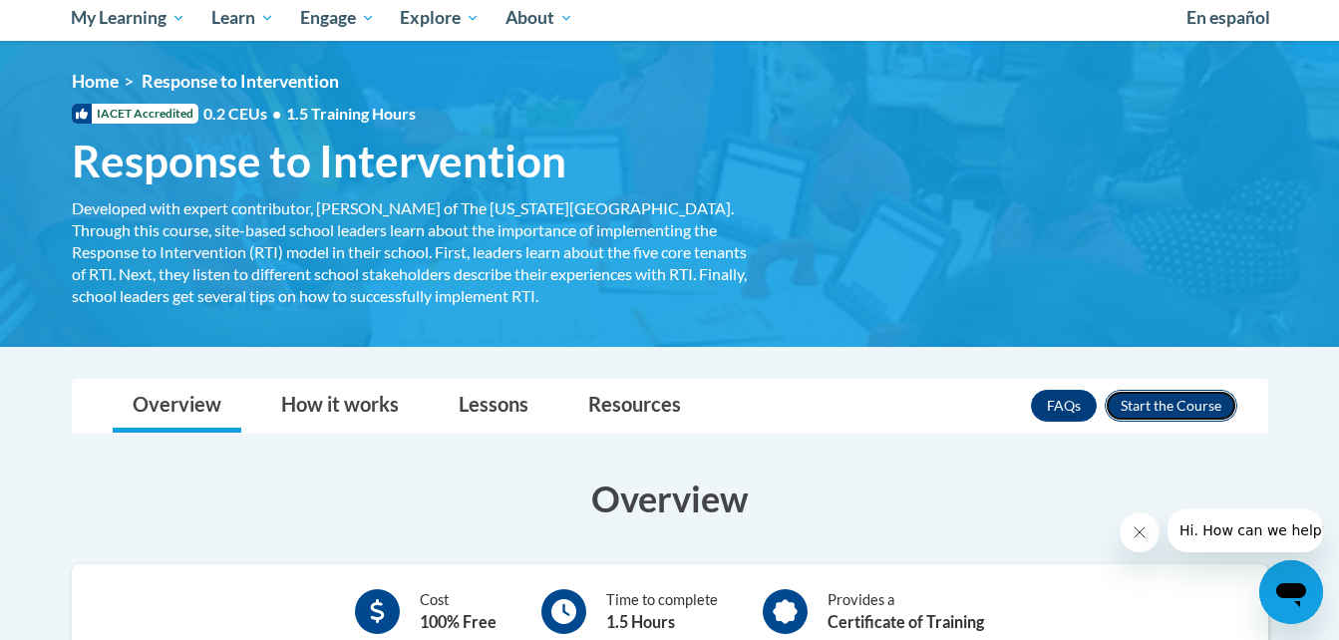
click at [1196, 393] on button "Enroll" at bounding box center [1171, 406] width 133 height 32
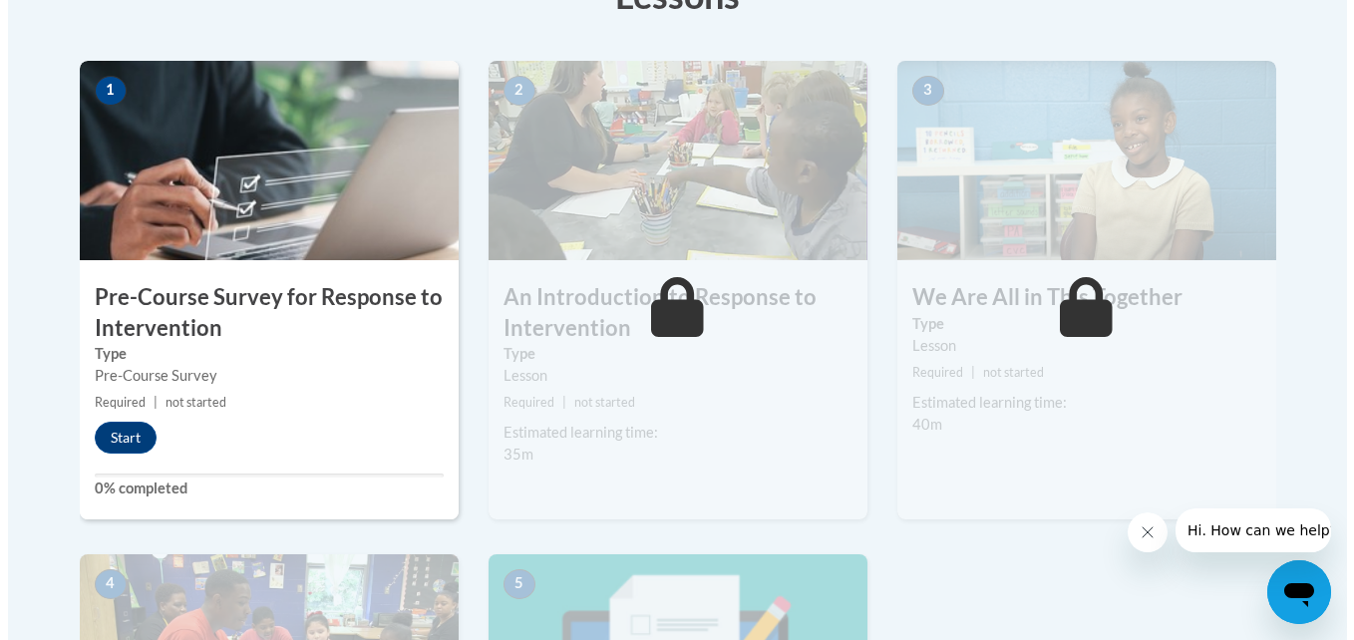
scroll to position [606, 0]
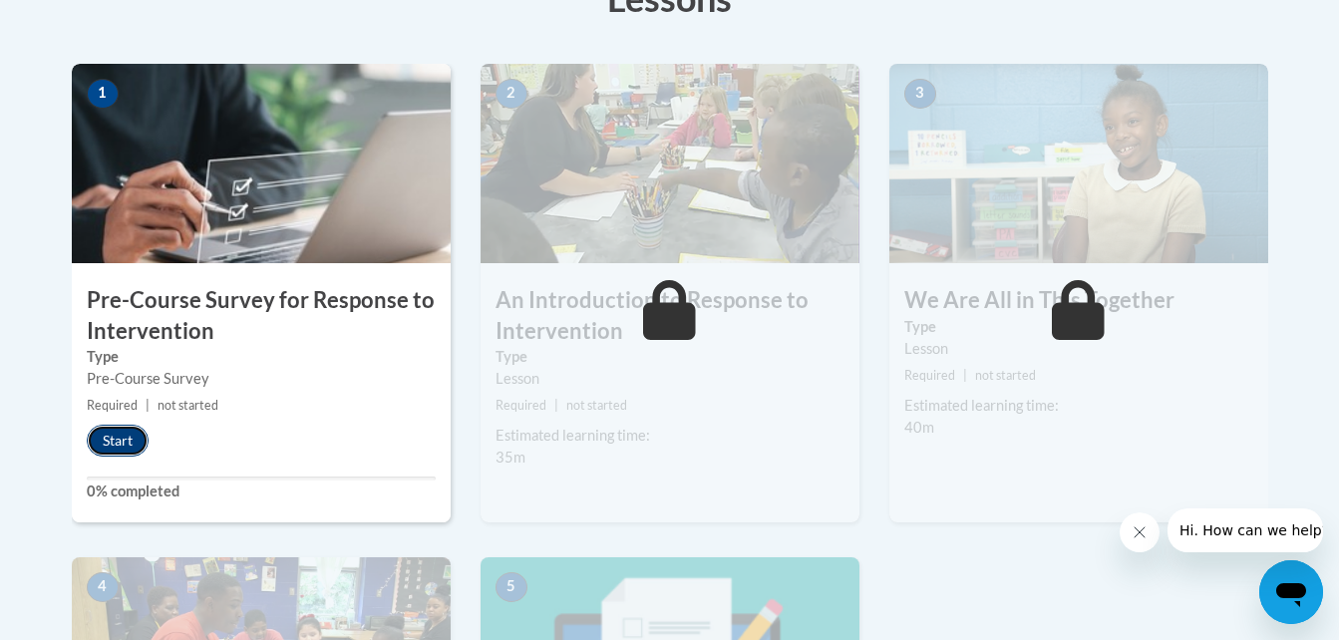
click at [135, 436] on button "Start" at bounding box center [118, 441] width 62 height 32
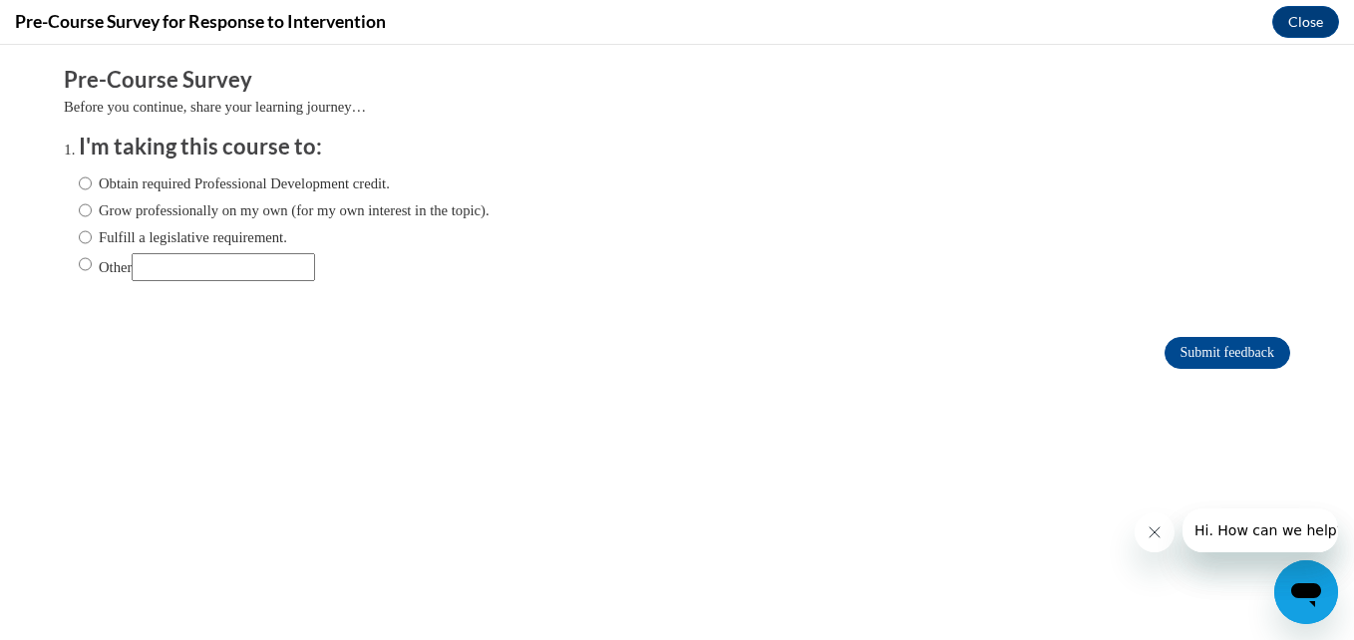
scroll to position [0, 0]
click at [79, 186] on input "Obtain required Professional Development credit." at bounding box center [85, 184] width 13 height 22
radio input "true"
click at [1185, 347] on input "Submit feedback" at bounding box center [1228, 353] width 126 height 32
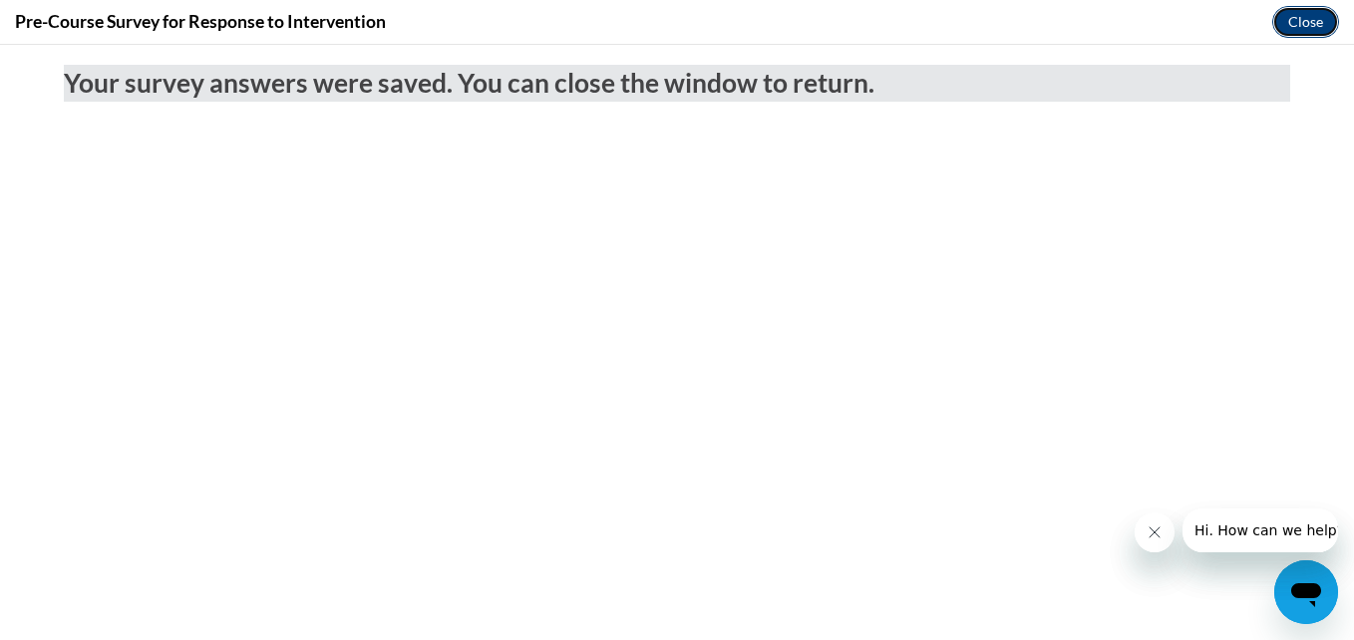
click at [1315, 28] on button "Close" at bounding box center [1306, 22] width 67 height 32
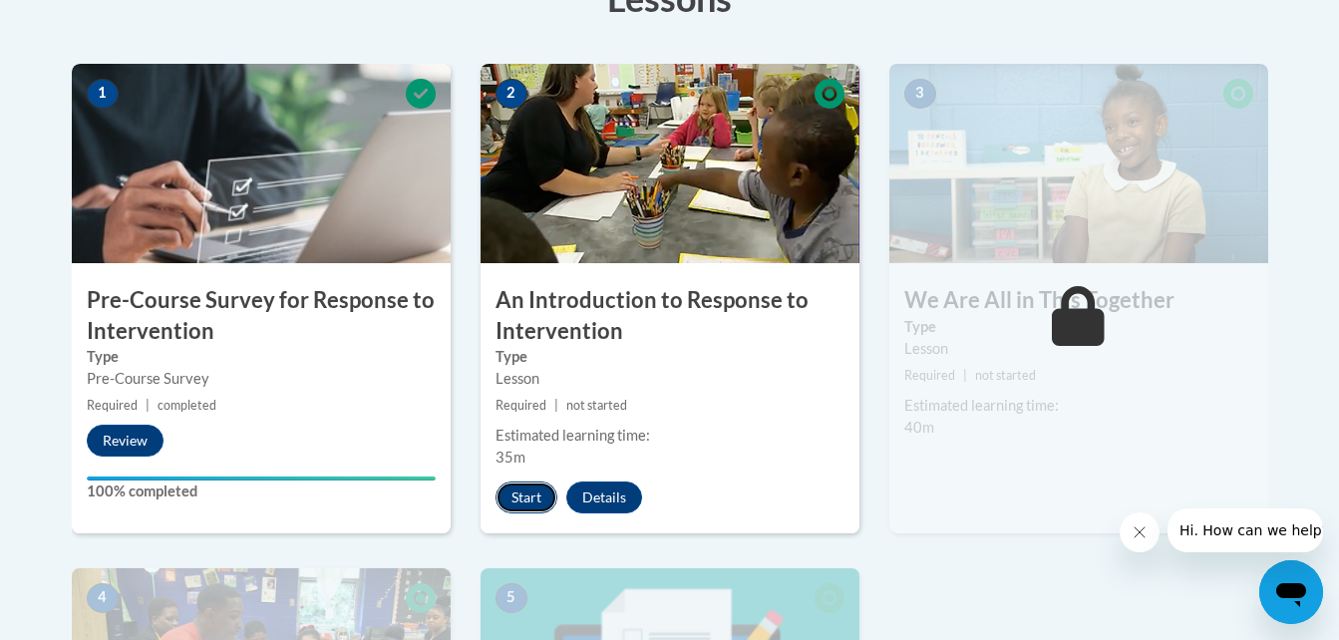
click at [505, 508] on button "Start" at bounding box center [527, 498] width 62 height 32
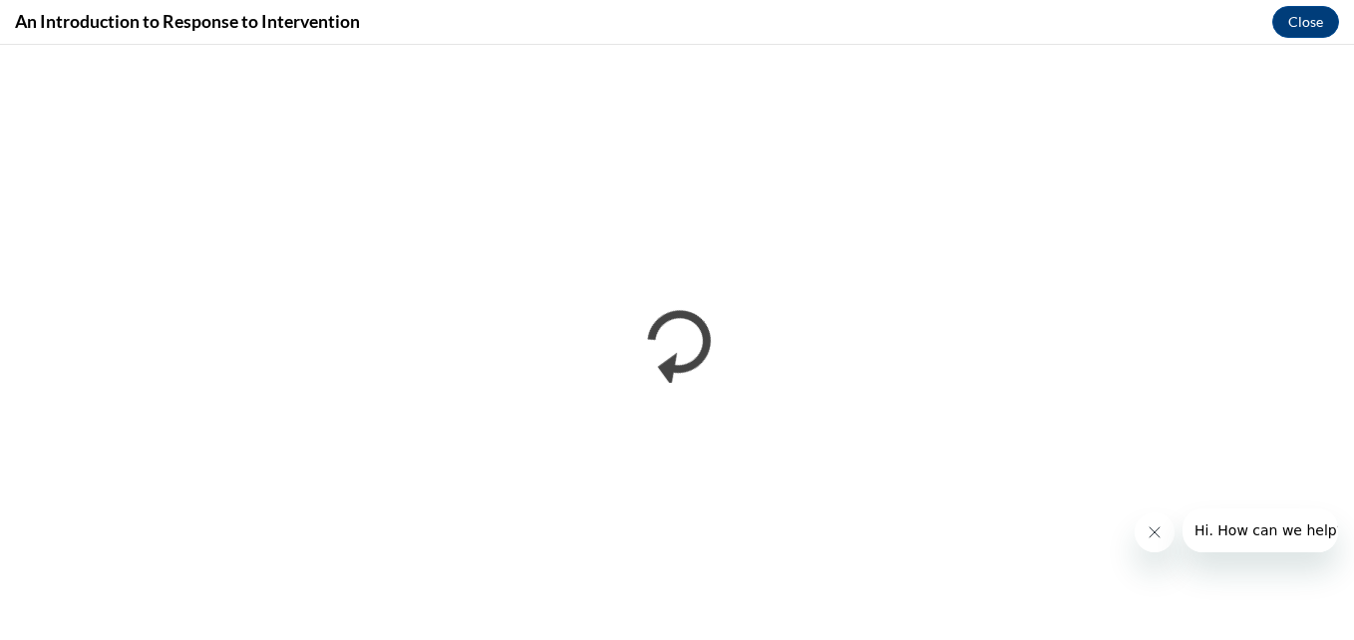
click at [1150, 534] on icon "Close message from company" at bounding box center [1154, 533] width 16 height 16
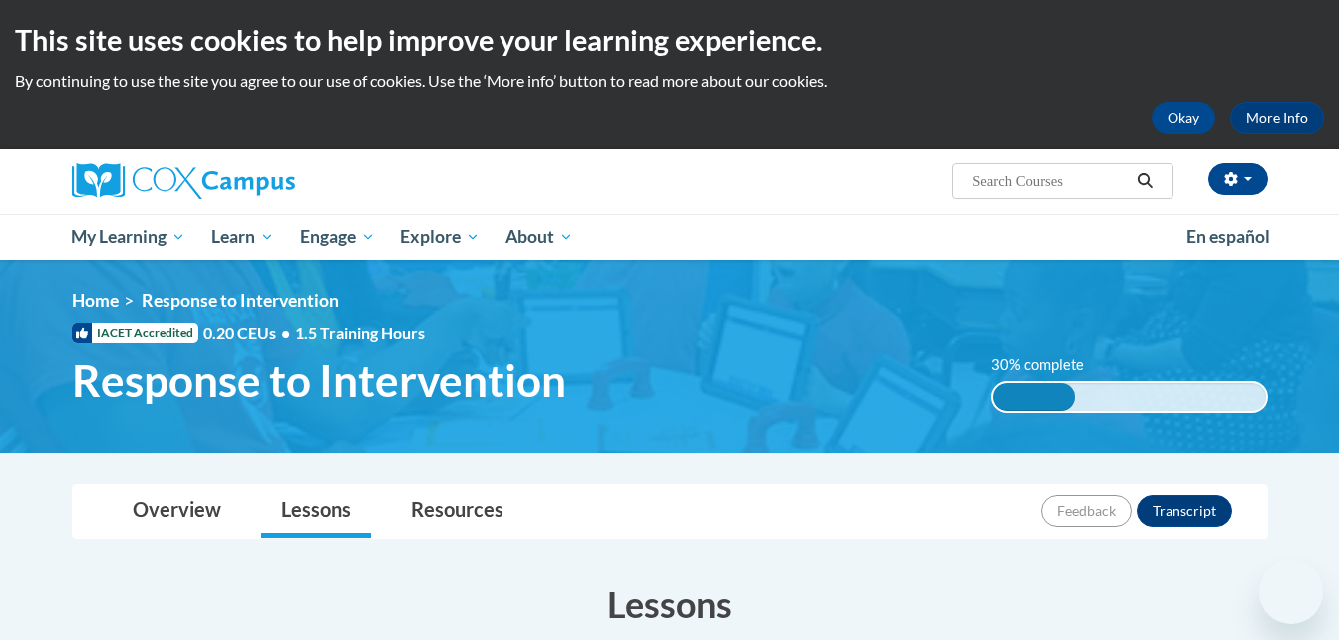
click at [658, 225] on div "[PERSON_NAME] (Eastern Daylight Time GMT-0400 ) My Profile Inbox My Transcripts…" at bounding box center [669, 205] width 1339 height 112
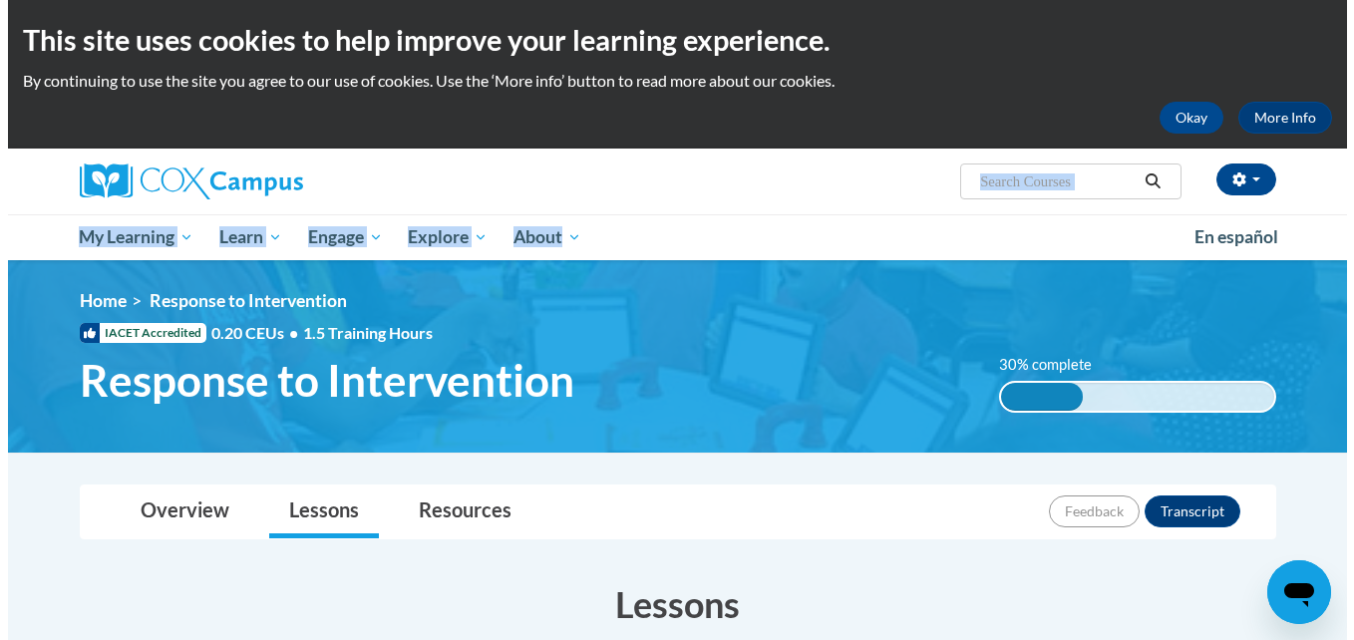
scroll to position [603, 0]
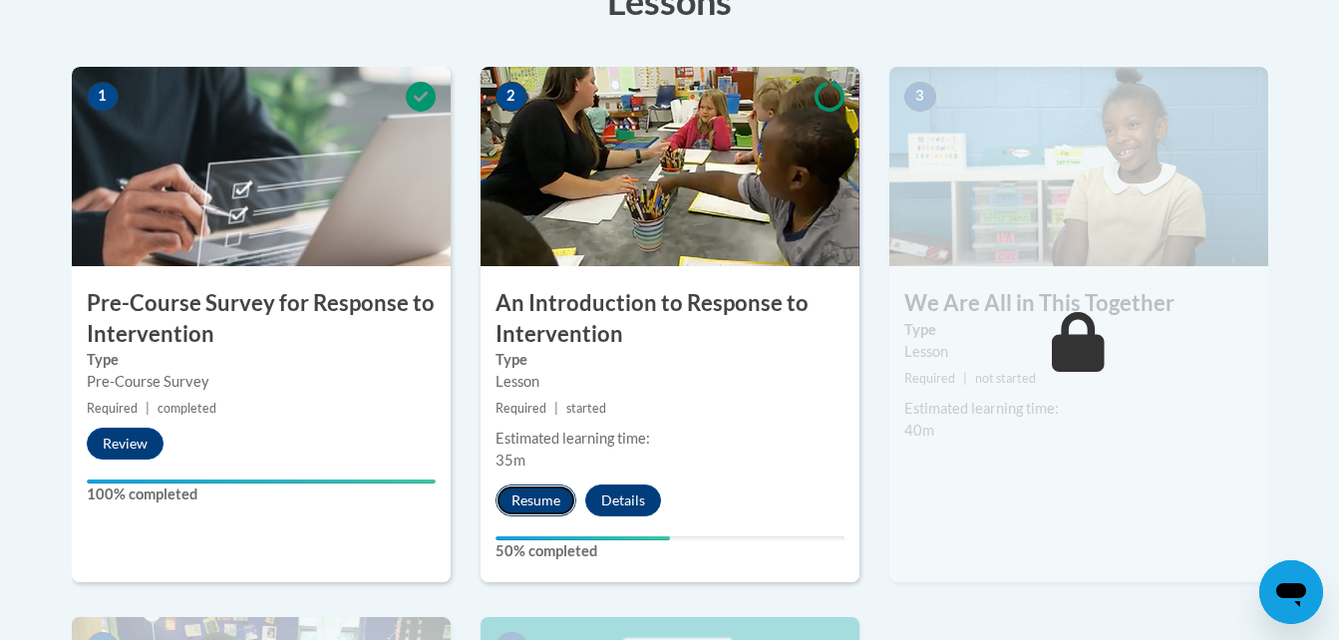
click at [544, 489] on button "Resume" at bounding box center [536, 501] width 81 height 32
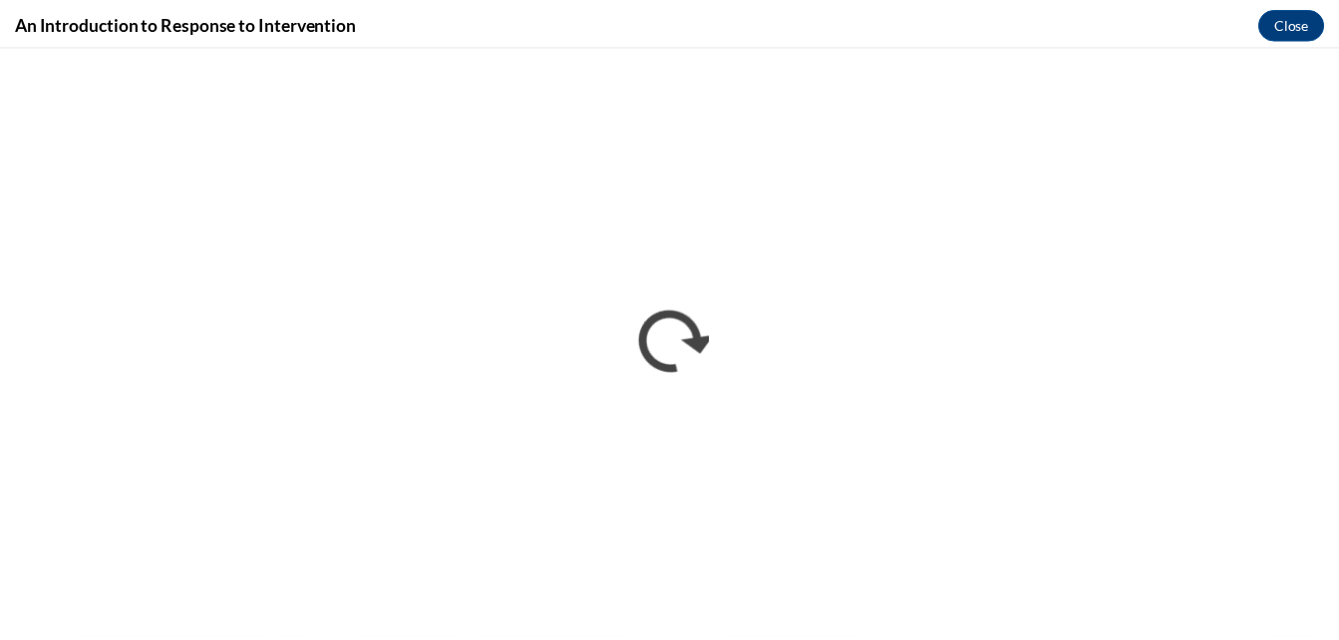
scroll to position [0, 0]
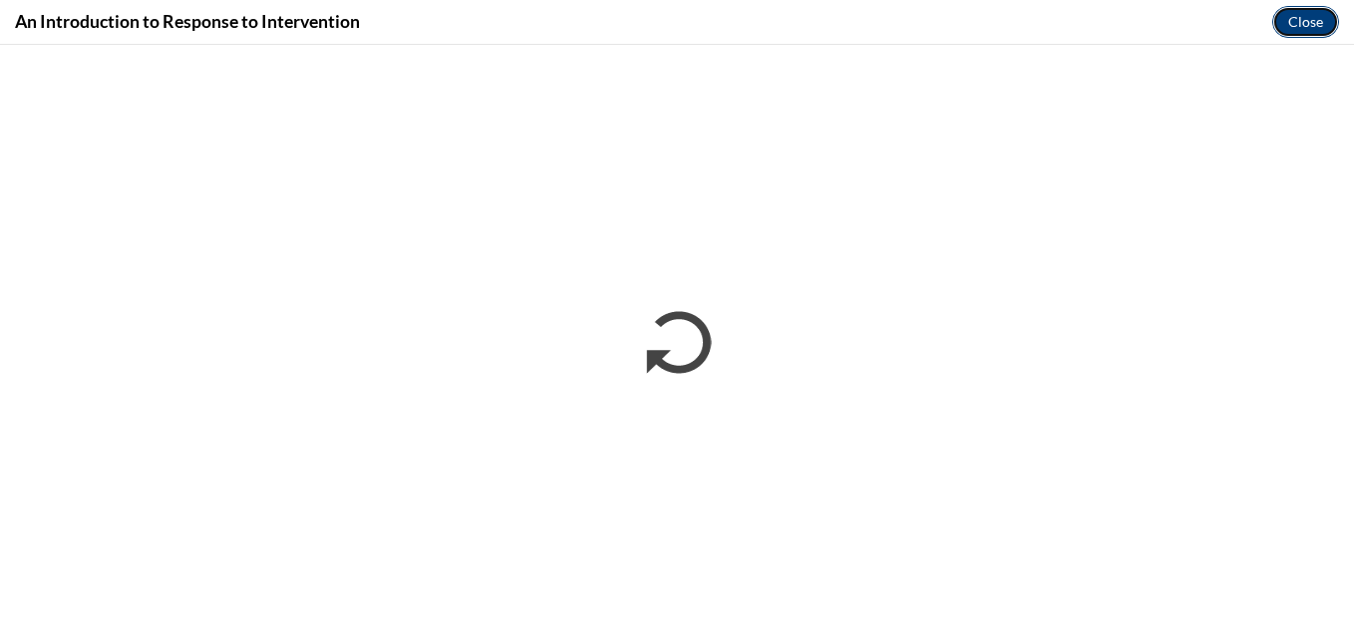
click at [1290, 25] on button "Close" at bounding box center [1306, 22] width 67 height 32
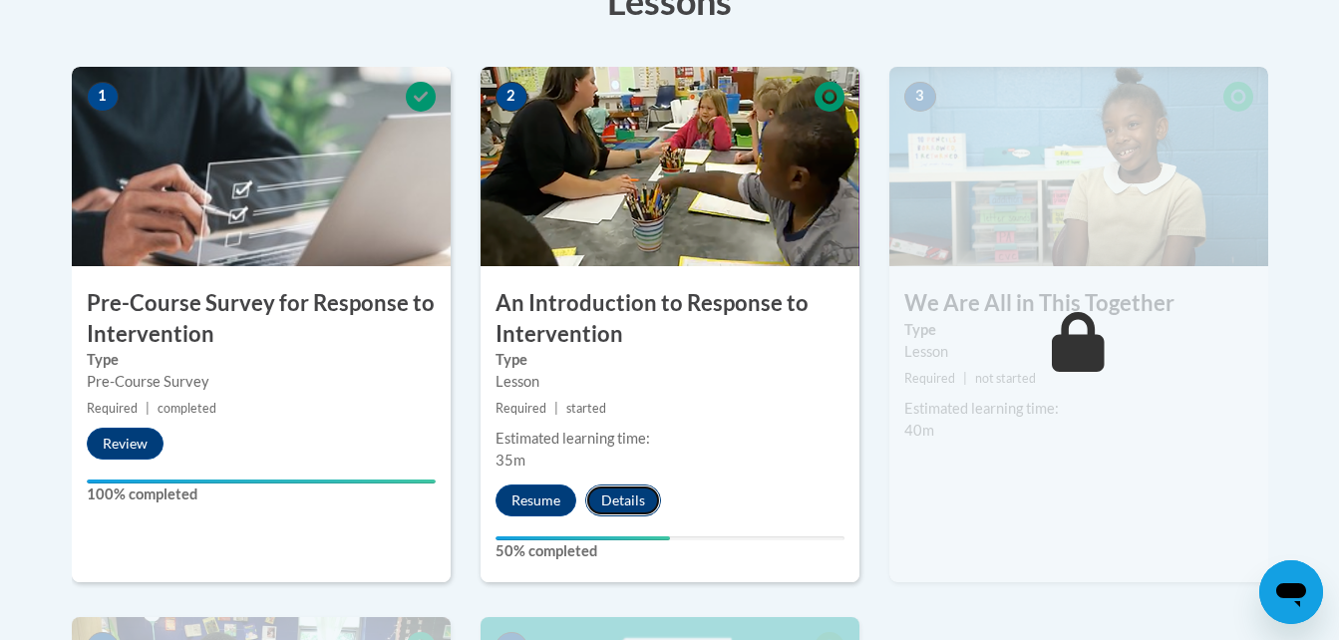
click at [618, 495] on button "Details" at bounding box center [623, 501] width 76 height 32
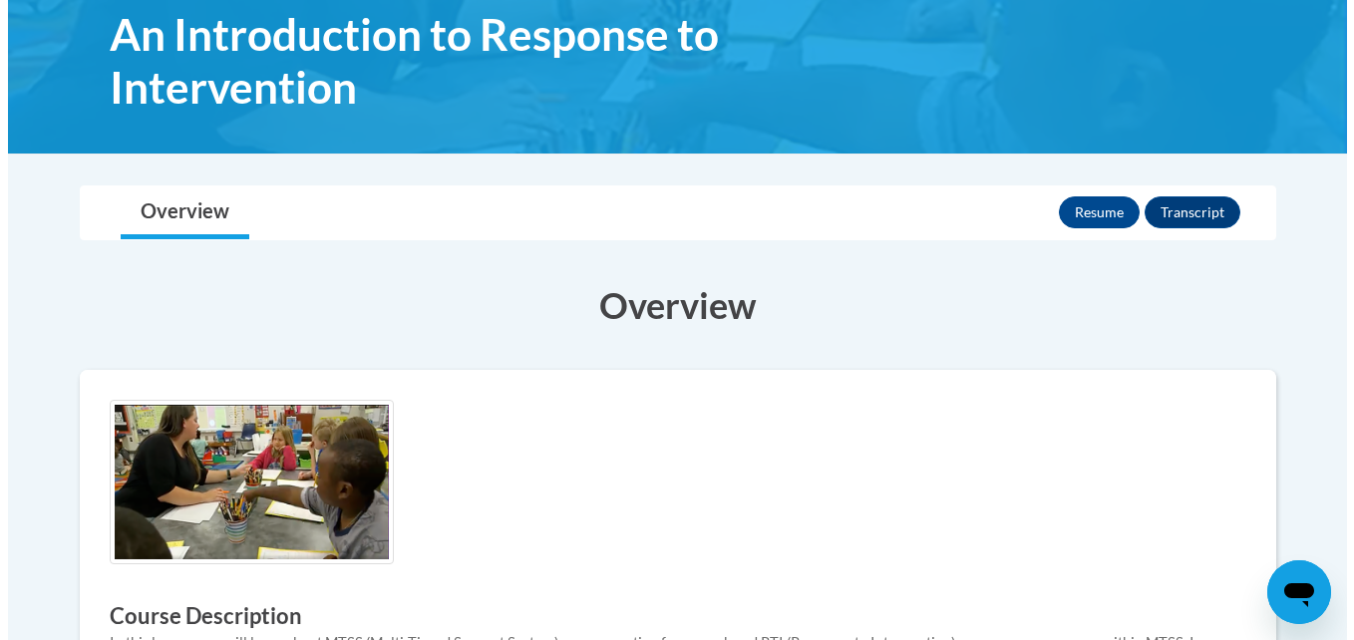
scroll to position [323, 0]
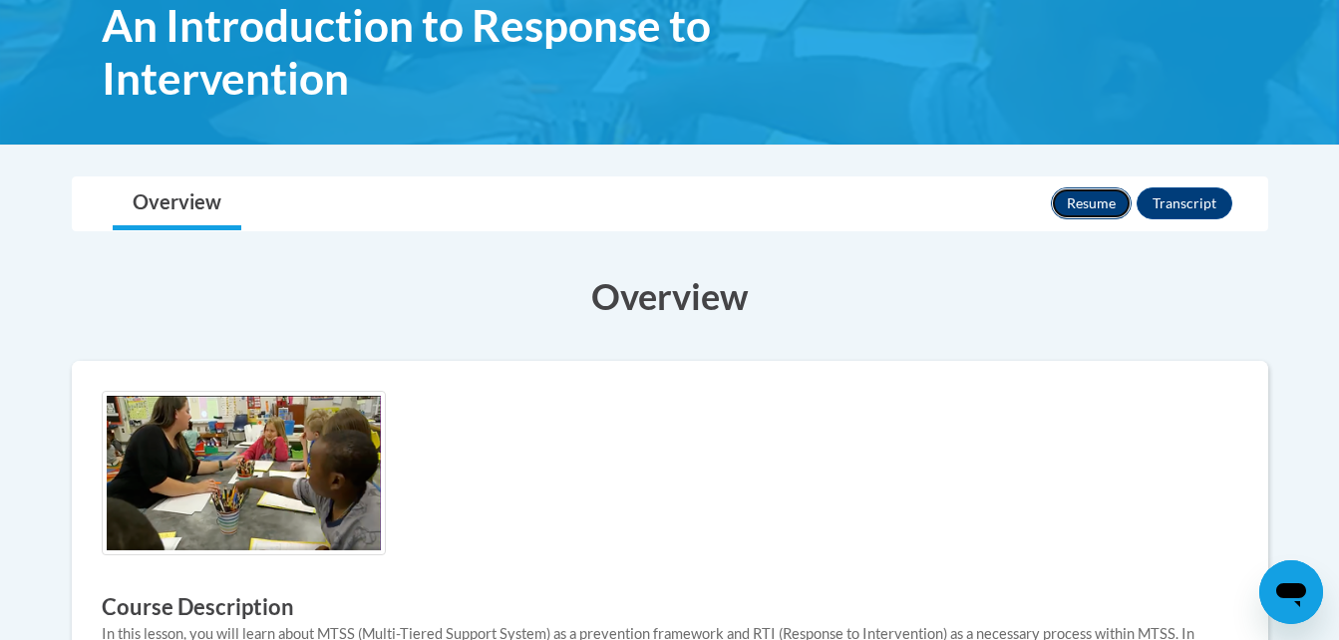
click at [1082, 199] on button "Resume" at bounding box center [1091, 203] width 81 height 32
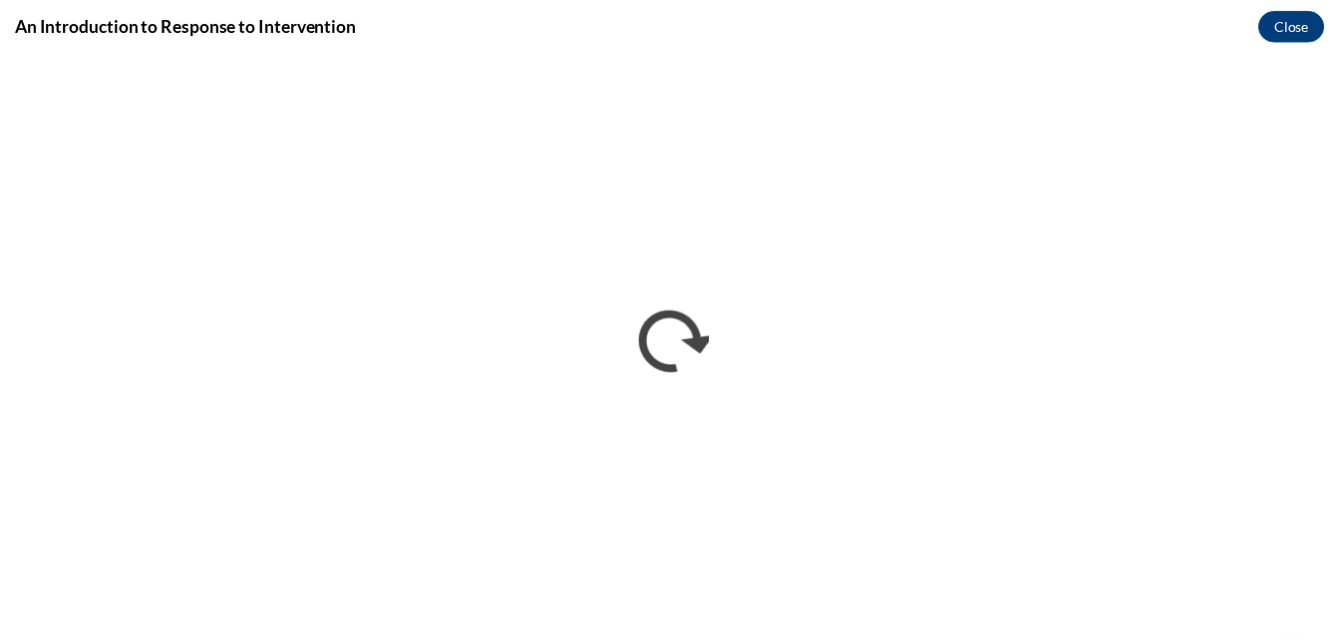
scroll to position [0, 0]
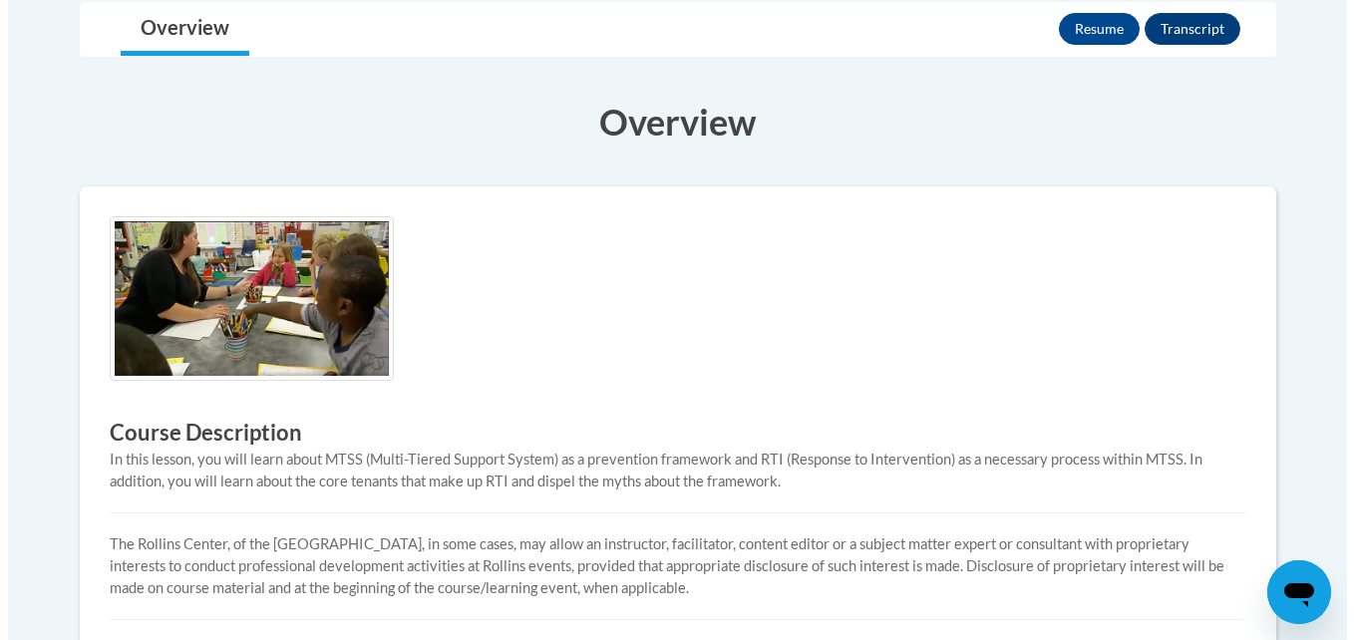
scroll to position [416, 0]
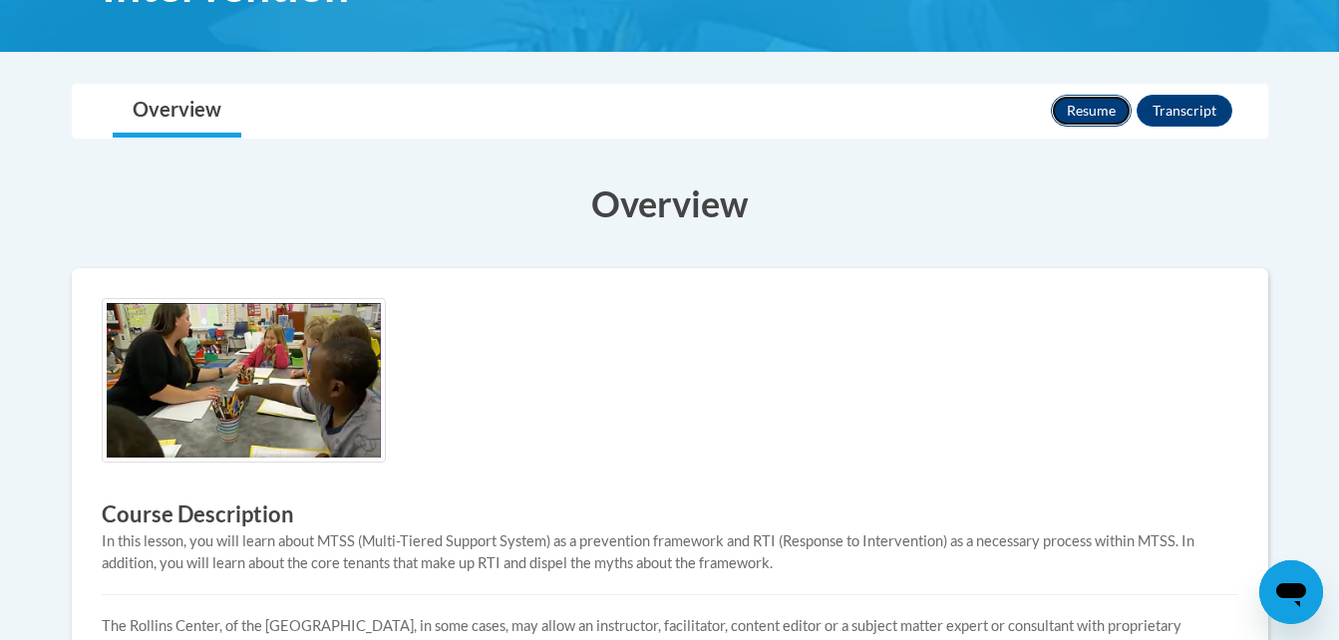
click at [1111, 116] on button "Resume" at bounding box center [1091, 111] width 81 height 32
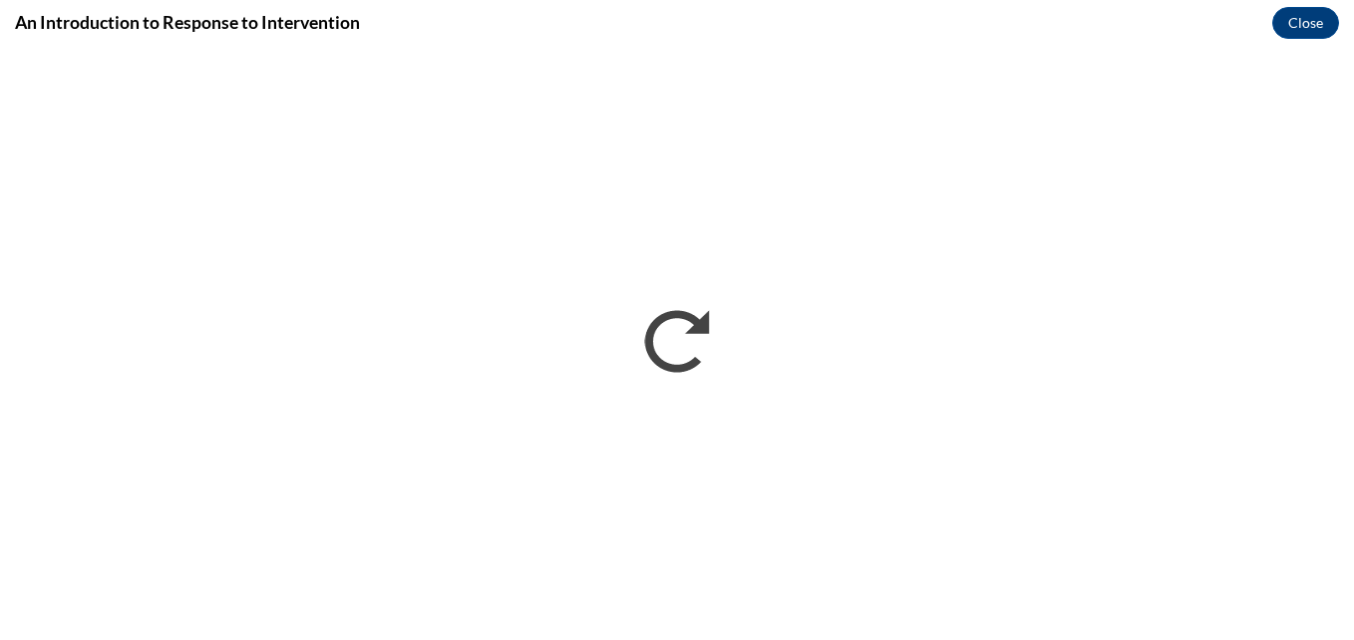
scroll to position [0, 0]
